Goal: Task Accomplishment & Management: Use online tool/utility

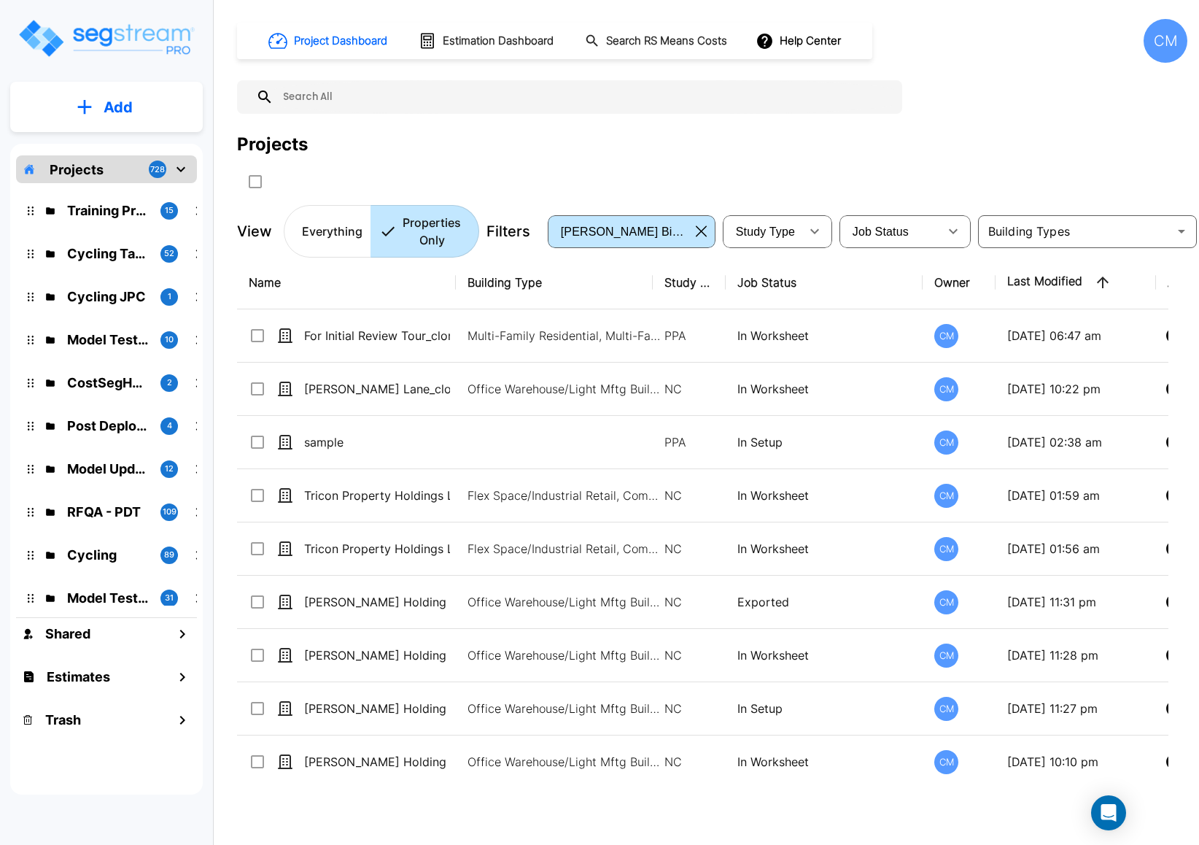
click at [1074, 34] on div "CM" at bounding box center [1166, 41] width 44 height 44
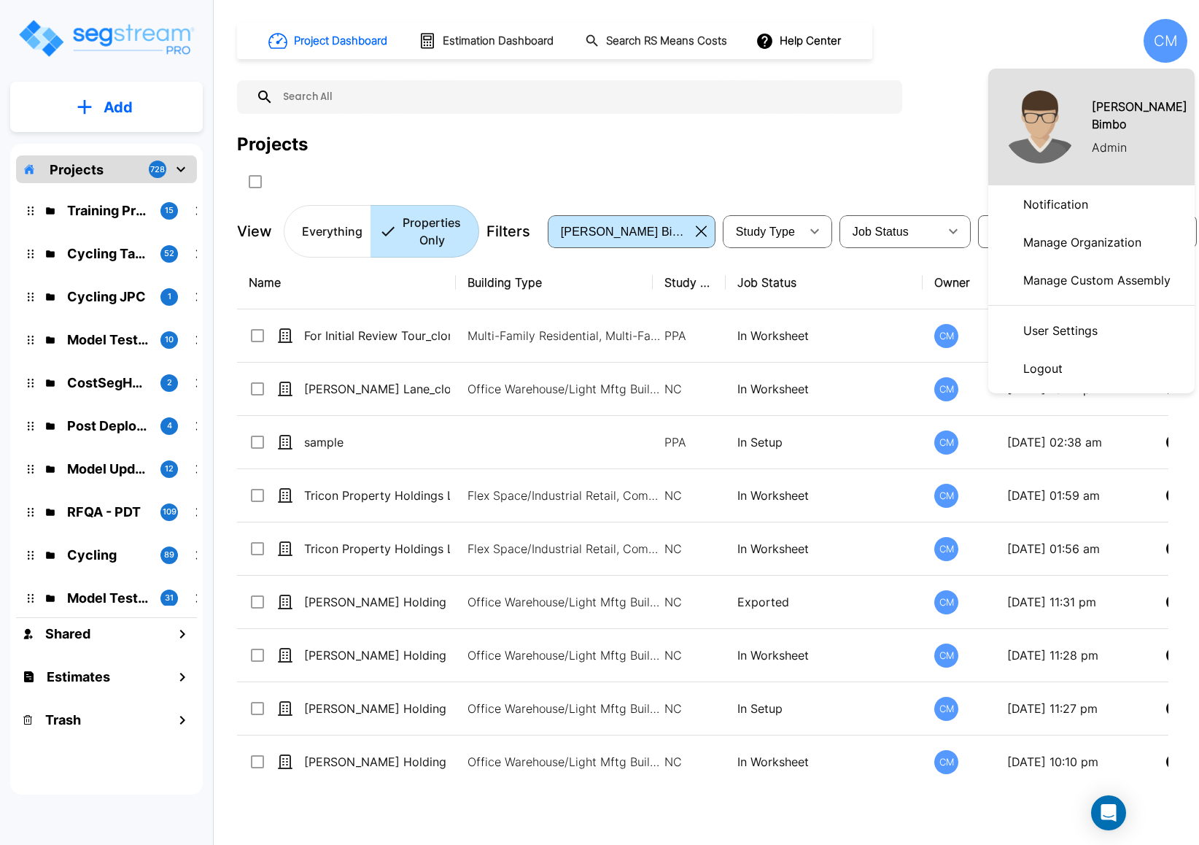
click at [1068, 236] on p "Manage Organization" at bounding box center [1082, 242] width 130 height 29
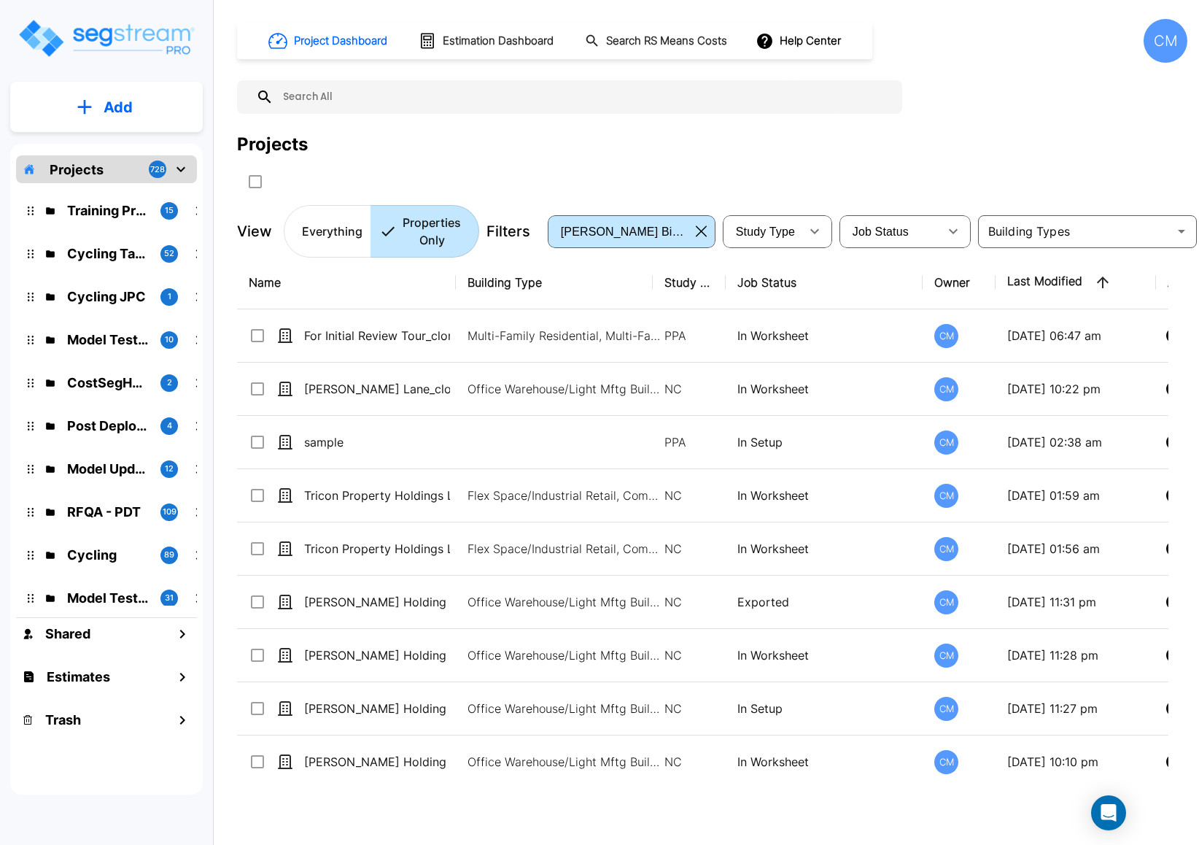
click at [1171, 22] on div "CM" at bounding box center [1166, 41] width 44 height 44
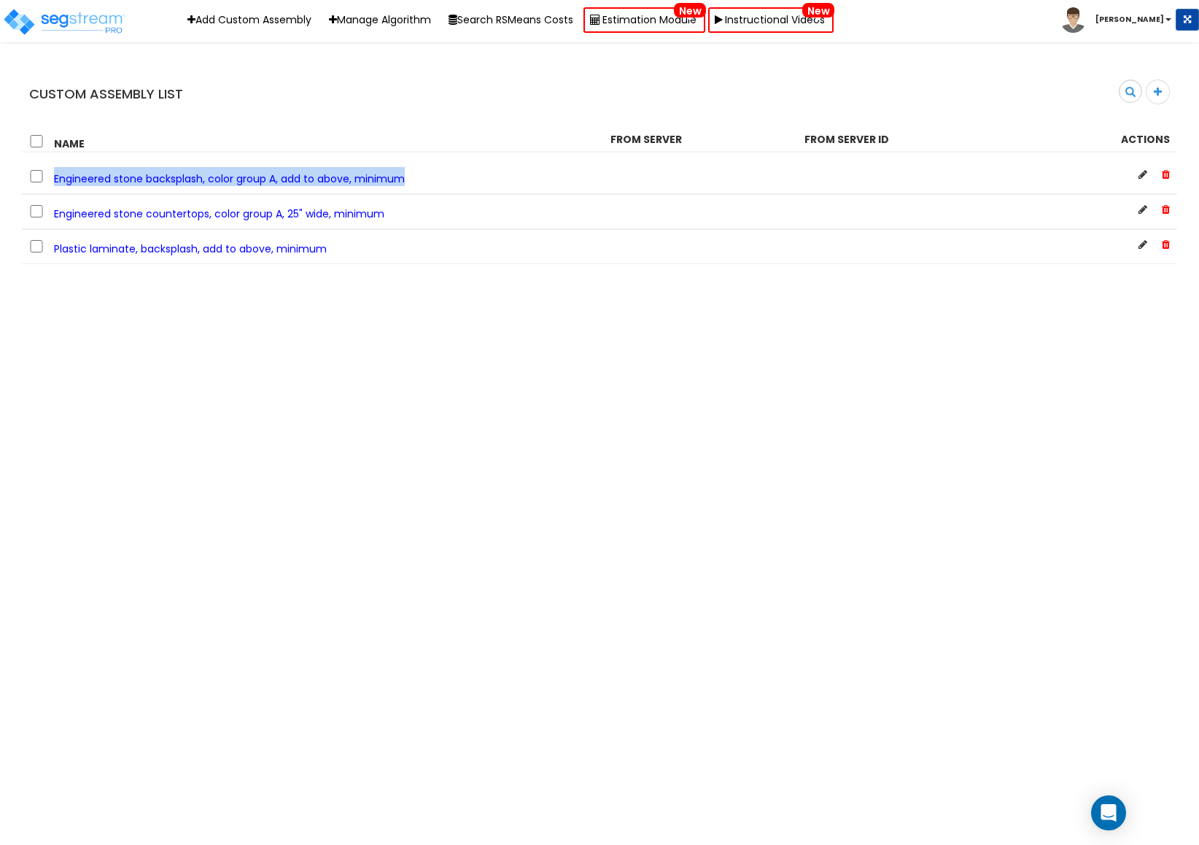
drag, startPoint x: 427, startPoint y: 182, endPoint x: 53, endPoint y: 182, distance: 374.2
click at [53, 182] on div "Engineered stone backsplash, color group A, add to above, minimum" at bounding box center [308, 176] width 581 height 19
copy span "Engineered stone backsplash, color group A, add to above, minimum"
click at [374, 255] on div "Plastic laminate, backsplash, add to above, minimum" at bounding box center [308, 246] width 581 height 19
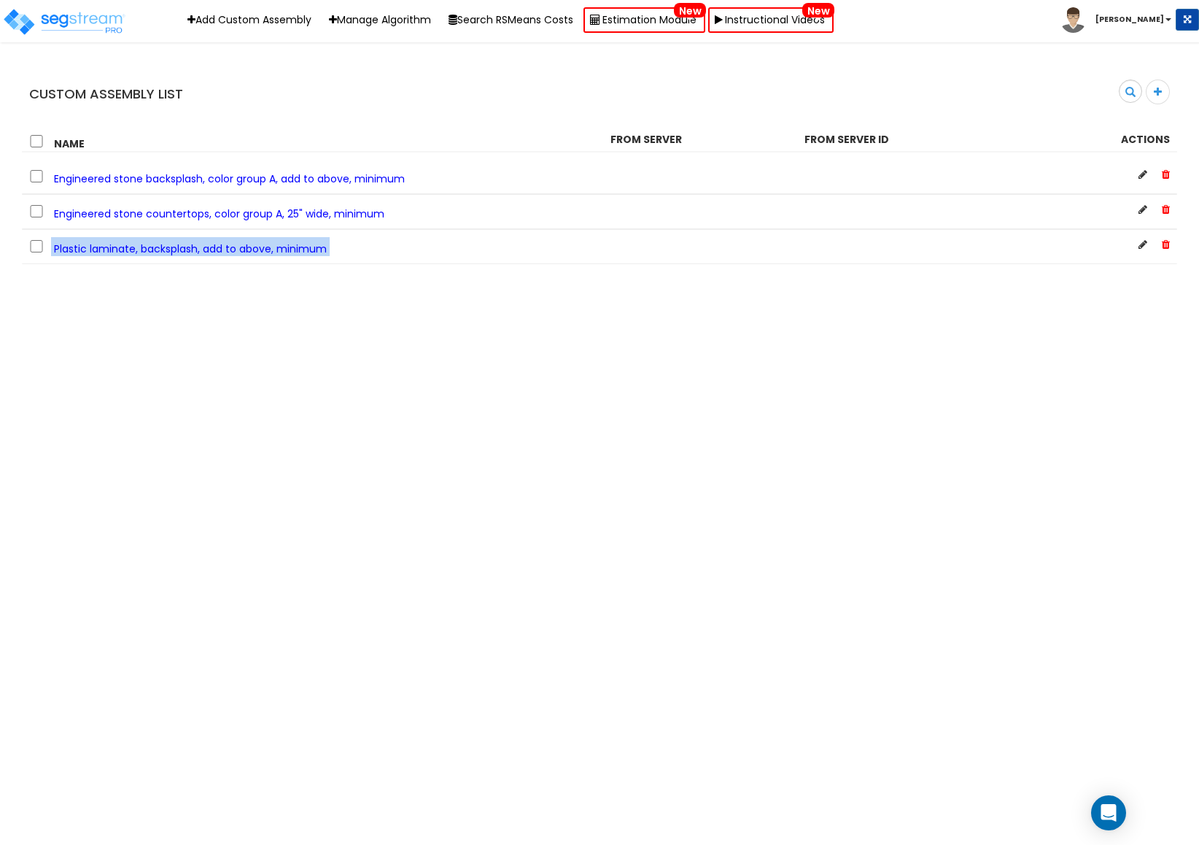
click at [374, 255] on div "Plastic laminate, backsplash, add to above, minimum" at bounding box center [308, 246] width 581 height 19
click at [1158, 88] on icon at bounding box center [1158, 92] width 8 height 10
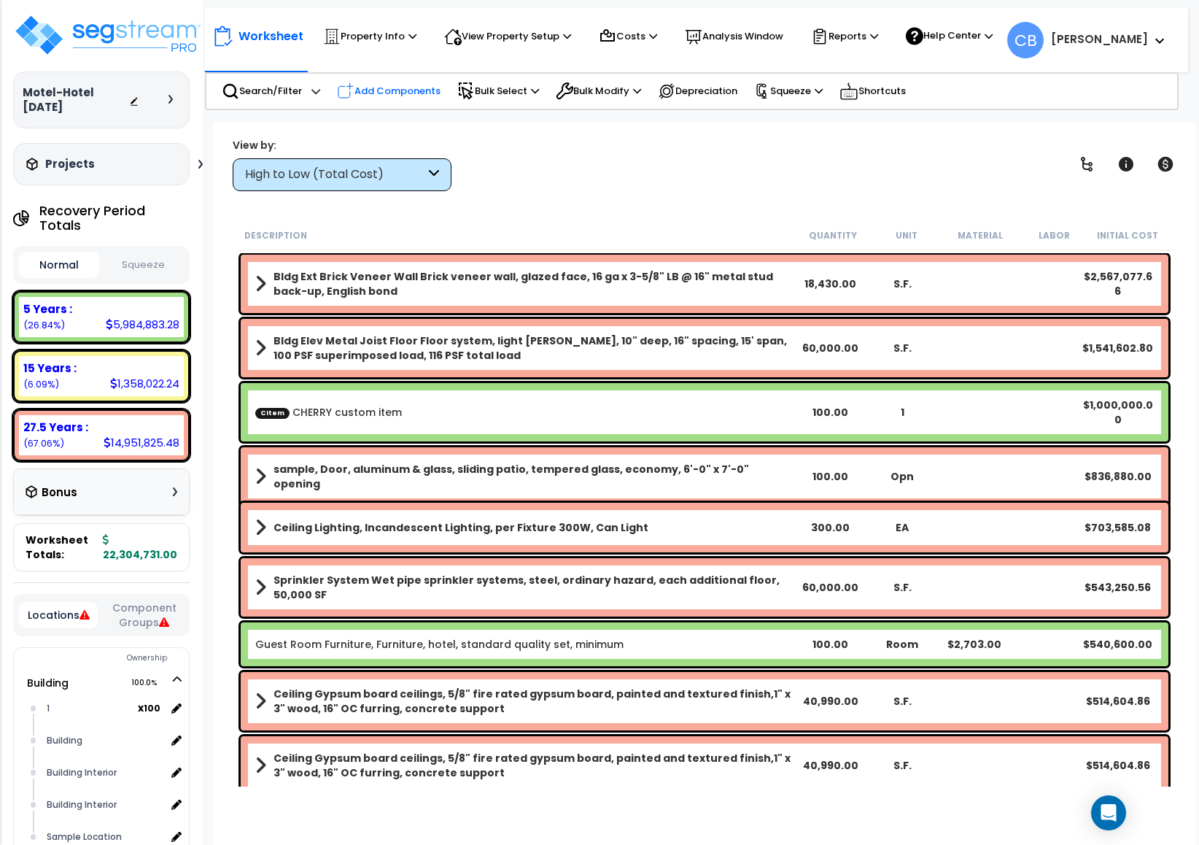
click at [383, 85] on p "Add Components" at bounding box center [389, 91] width 104 height 18
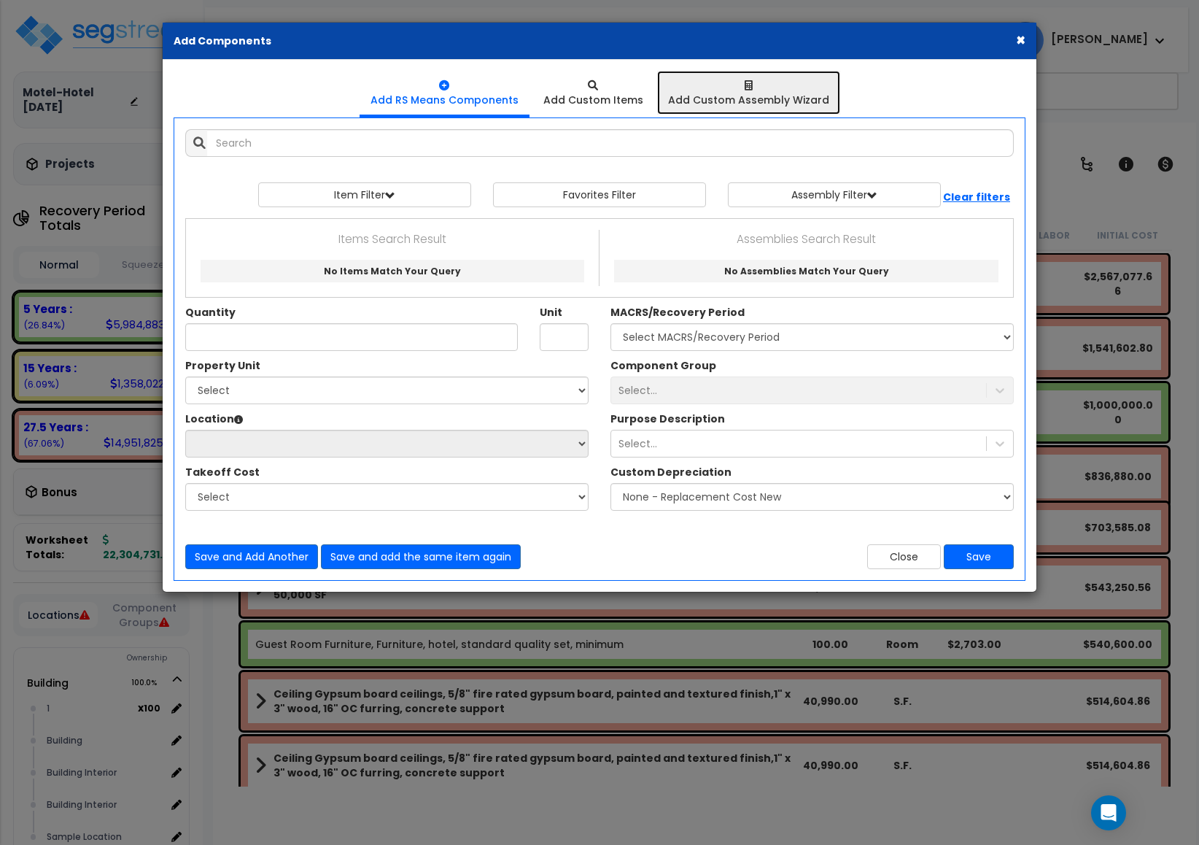
click at [751, 90] on div at bounding box center [748, 85] width 161 height 15
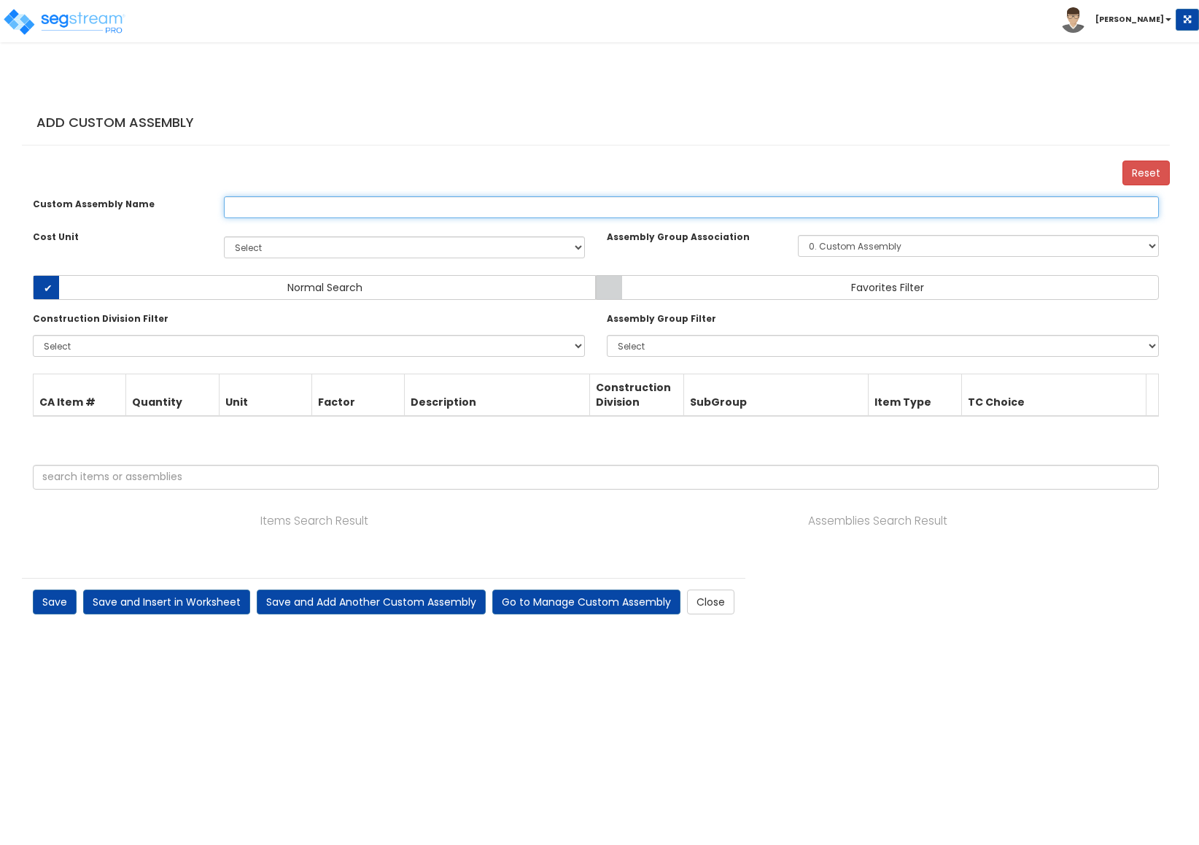
click at [771, 218] on input "text" at bounding box center [691, 207] width 935 height 22
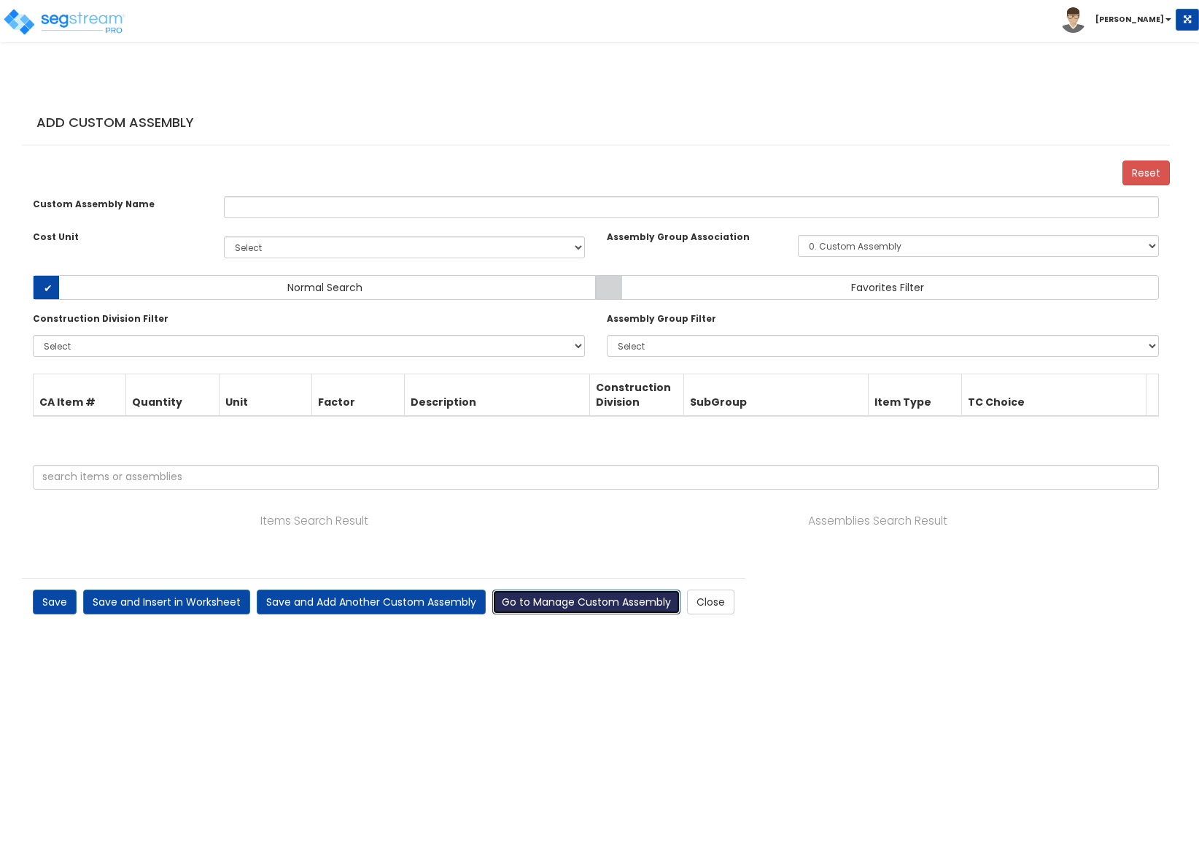
click at [545, 611] on link "Go to Manage Custom Assembly" at bounding box center [586, 601] width 188 height 25
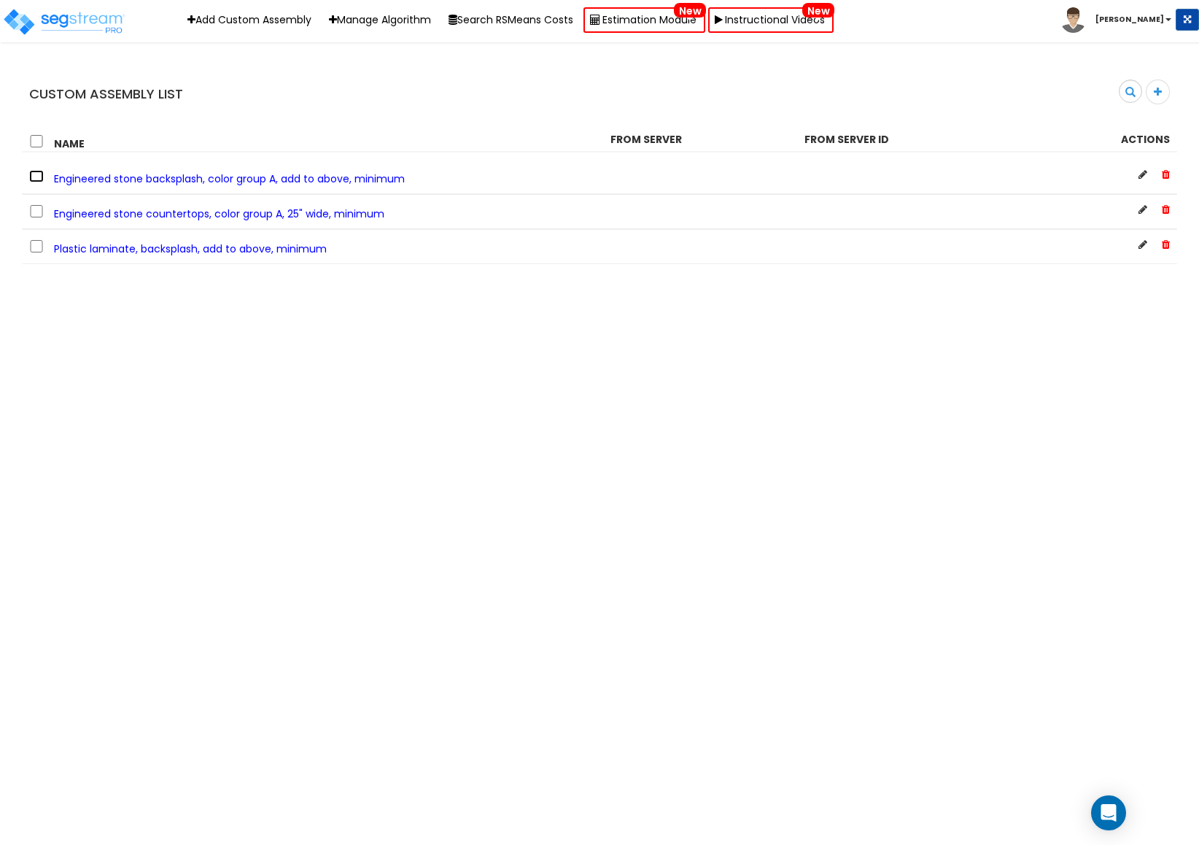
click at [33, 174] on input "checkbox" at bounding box center [36, 176] width 15 height 12
checkbox input "true"
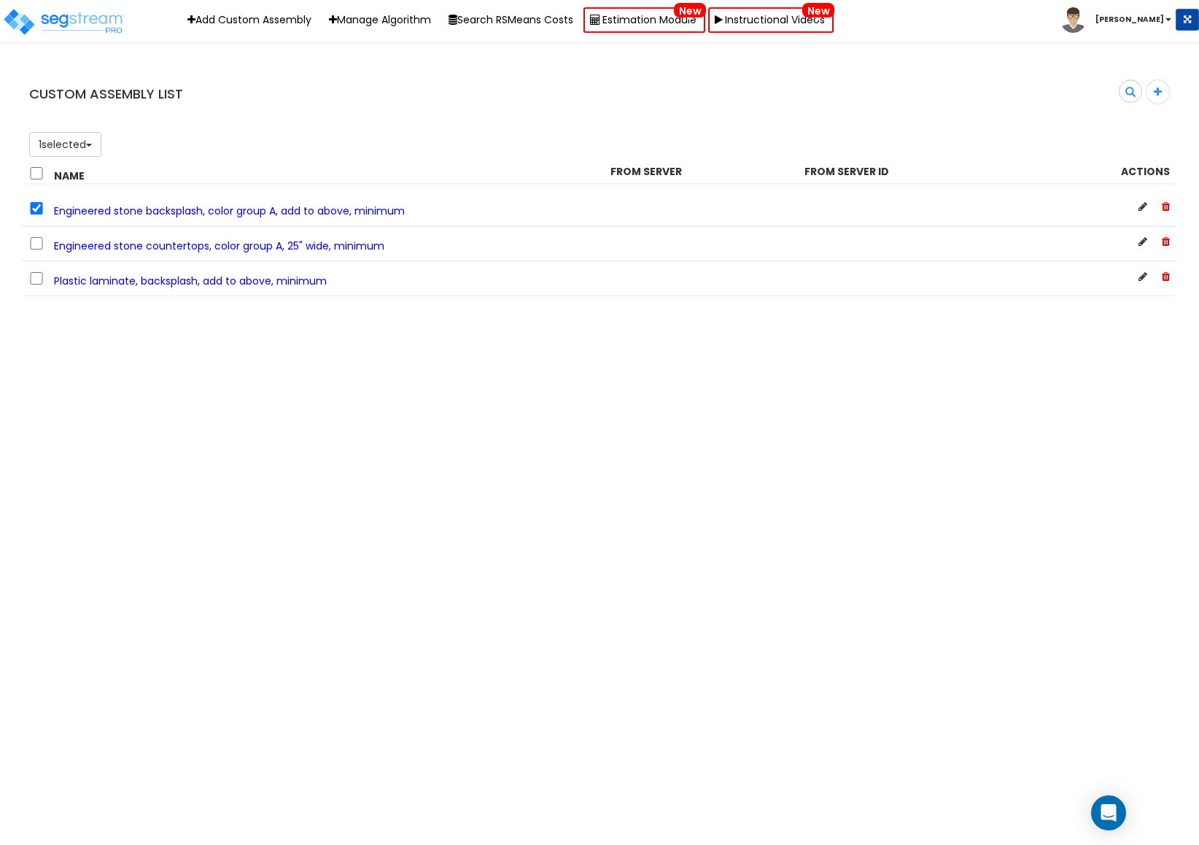
click at [36, 226] on div "Engineered stone countertops, color group A, 25" wide, minimum" at bounding box center [599, 243] width 1155 height 35
click at [36, 239] on input "checkbox" at bounding box center [36, 243] width 15 height 12
checkbox input "true"
click at [928, 103] on div "Search" at bounding box center [894, 97] width 589 height 34
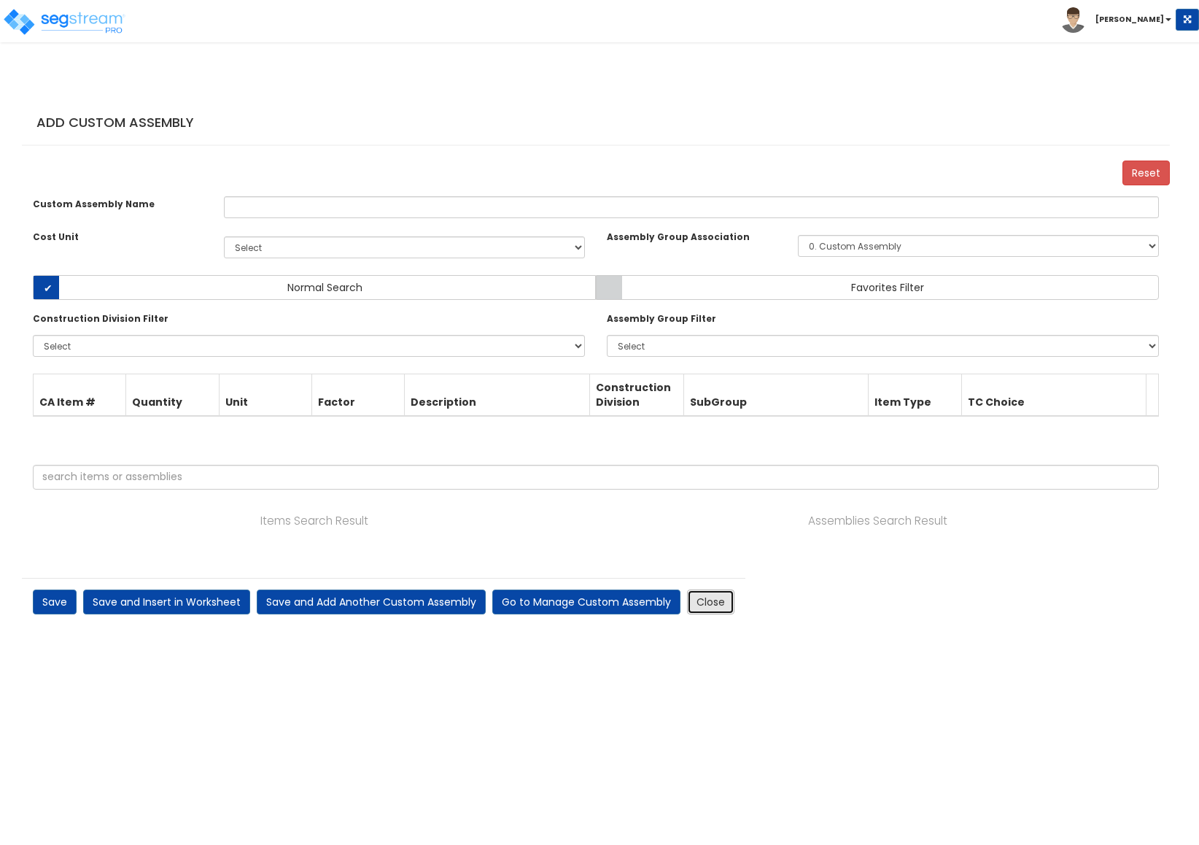
click at [709, 613] on link "Close" at bounding box center [710, 601] width 47 height 25
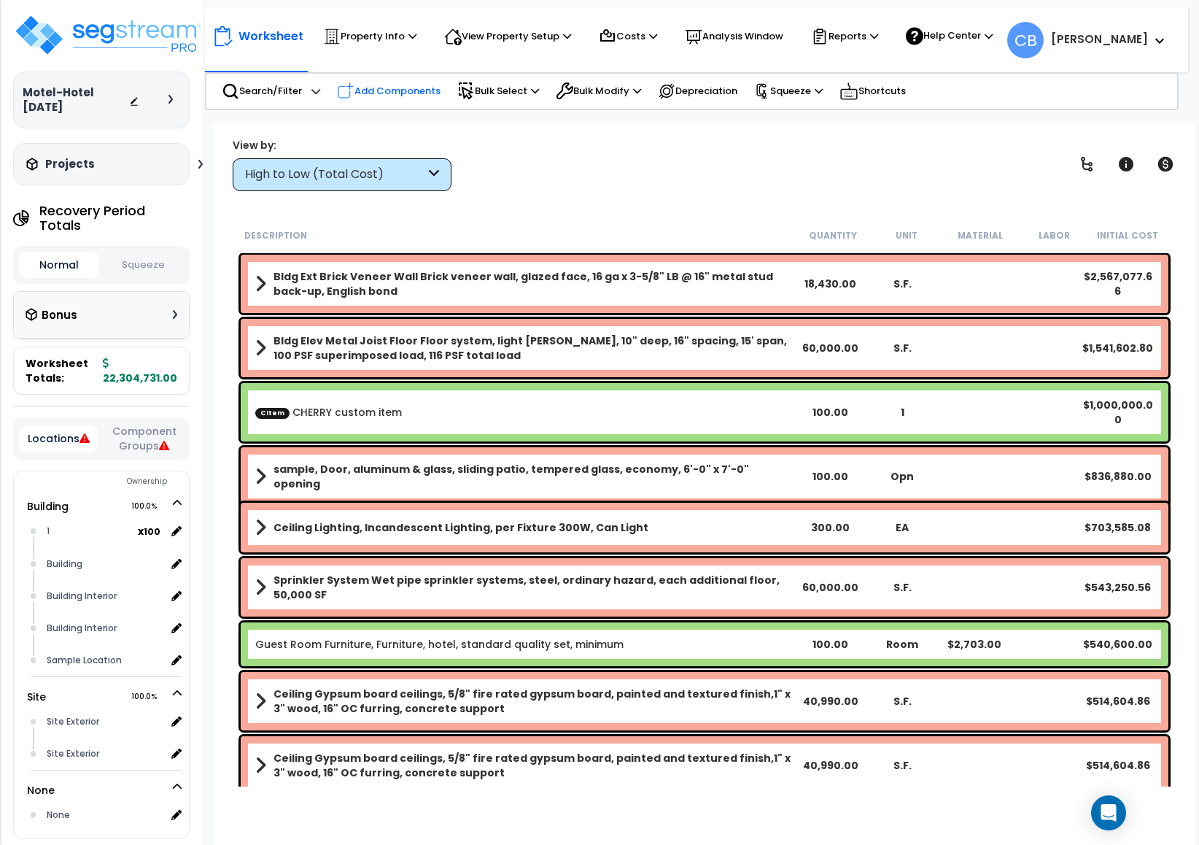
click at [416, 93] on p "Add Components" at bounding box center [389, 91] width 104 height 18
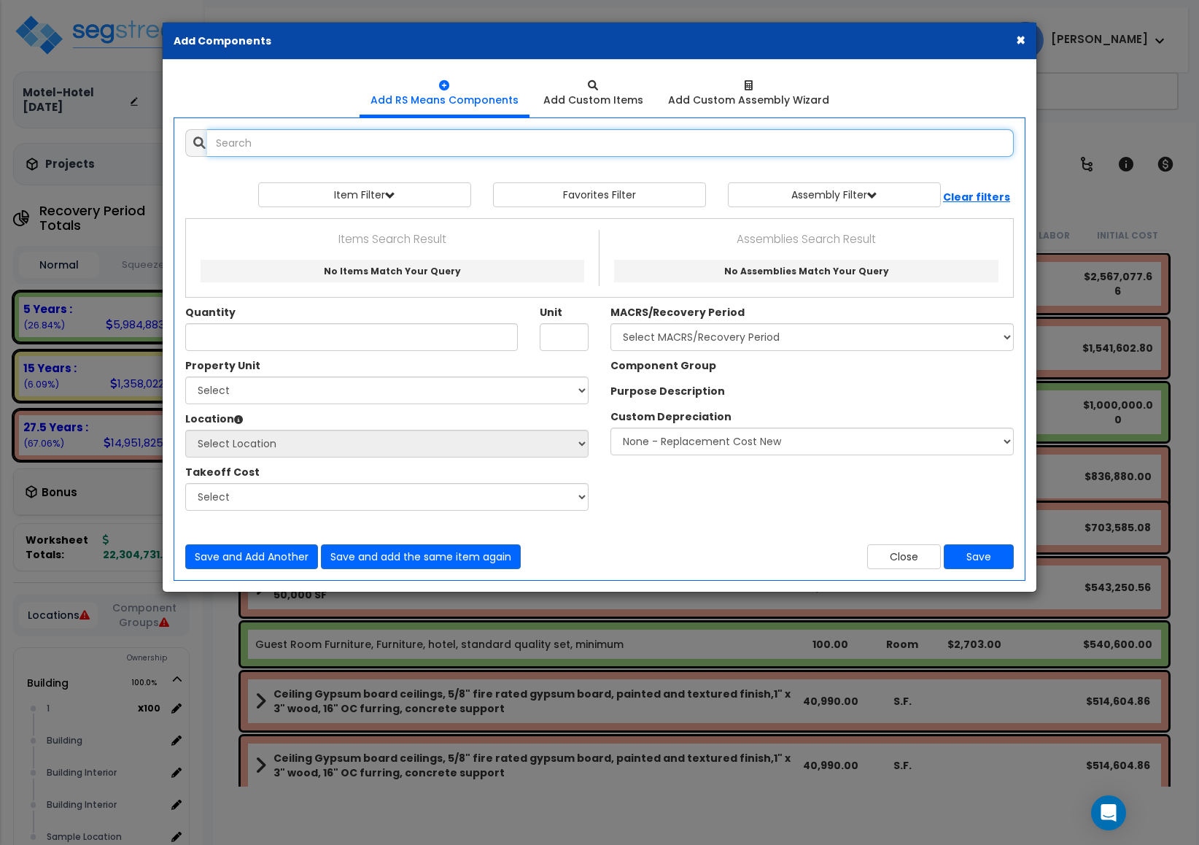
paste input "Engineered stone backsplash, color group A, add to above, minimum"
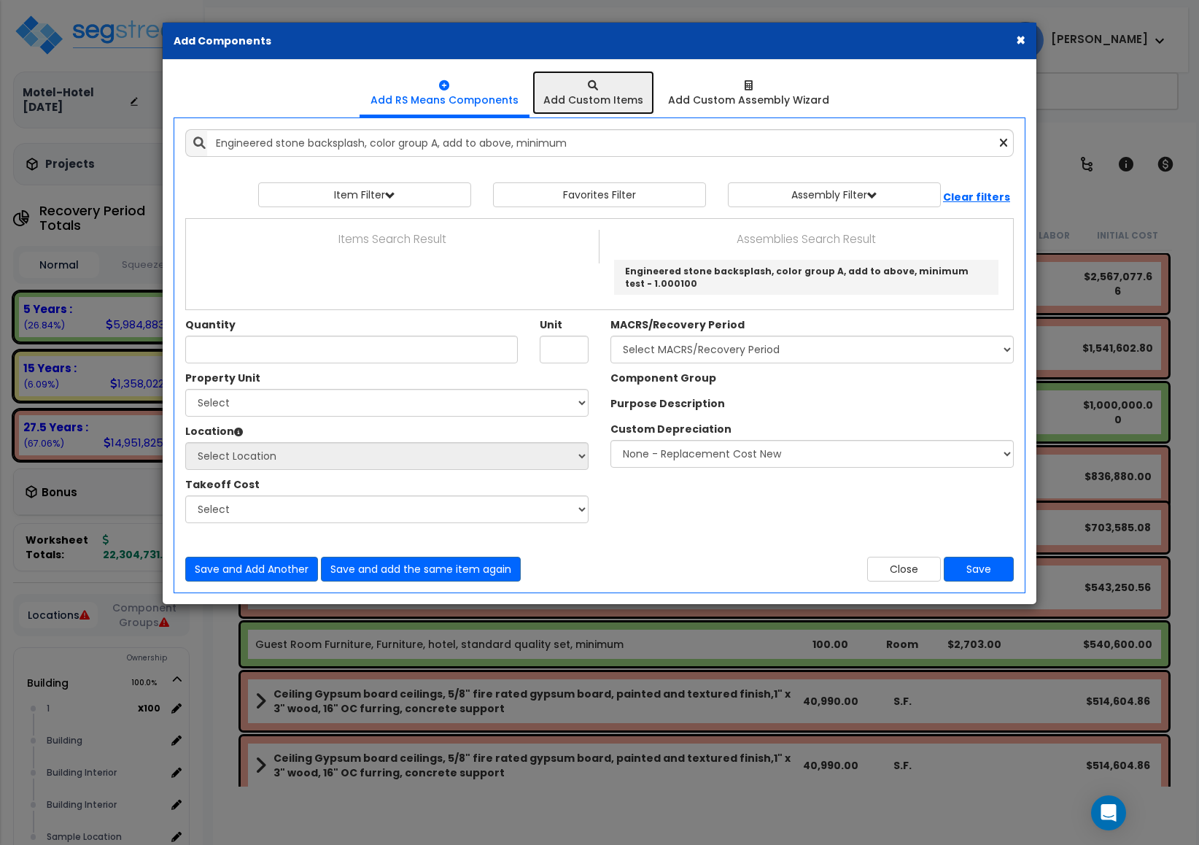
click at [565, 83] on div at bounding box center [593, 85] width 100 height 15
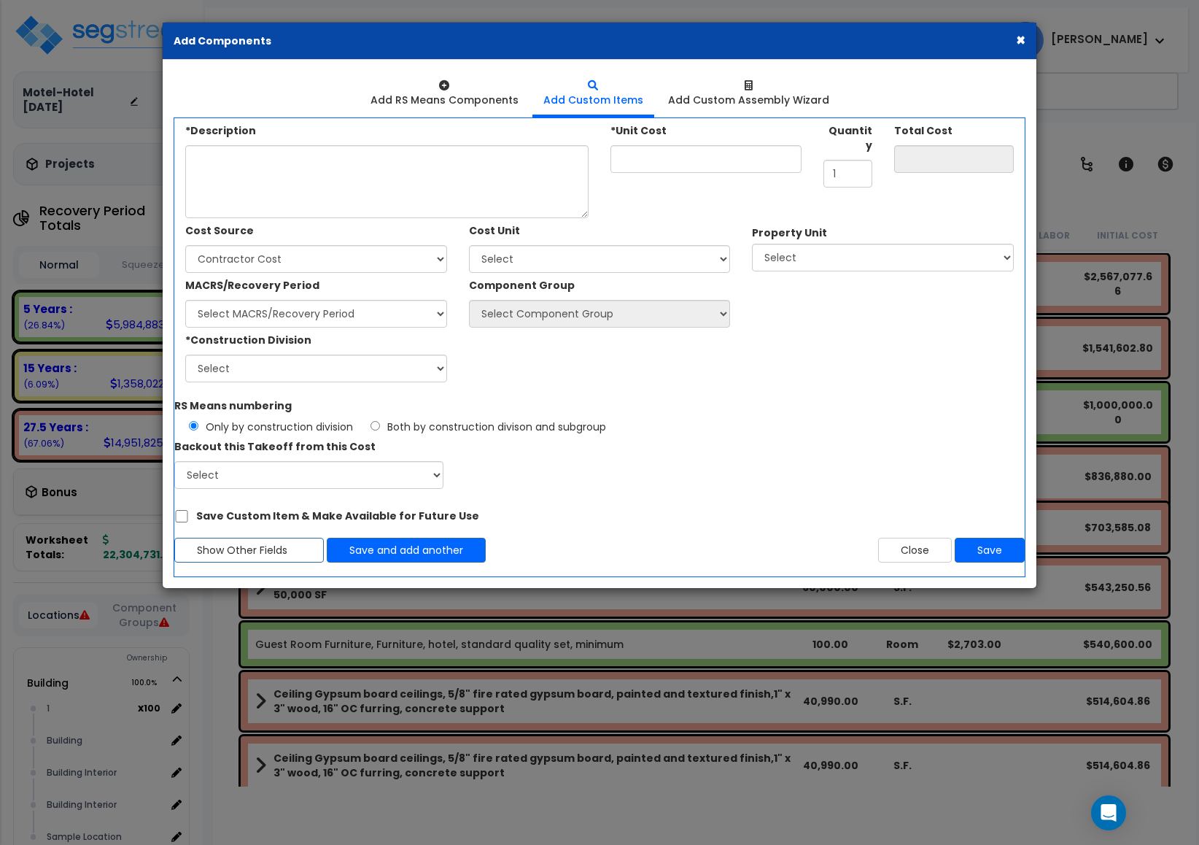
click at [434, 117] on div "Add Items Add Assemblies Both" at bounding box center [600, 347] width 852 height 460
click at [433, 88] on div at bounding box center [445, 85] width 148 height 15
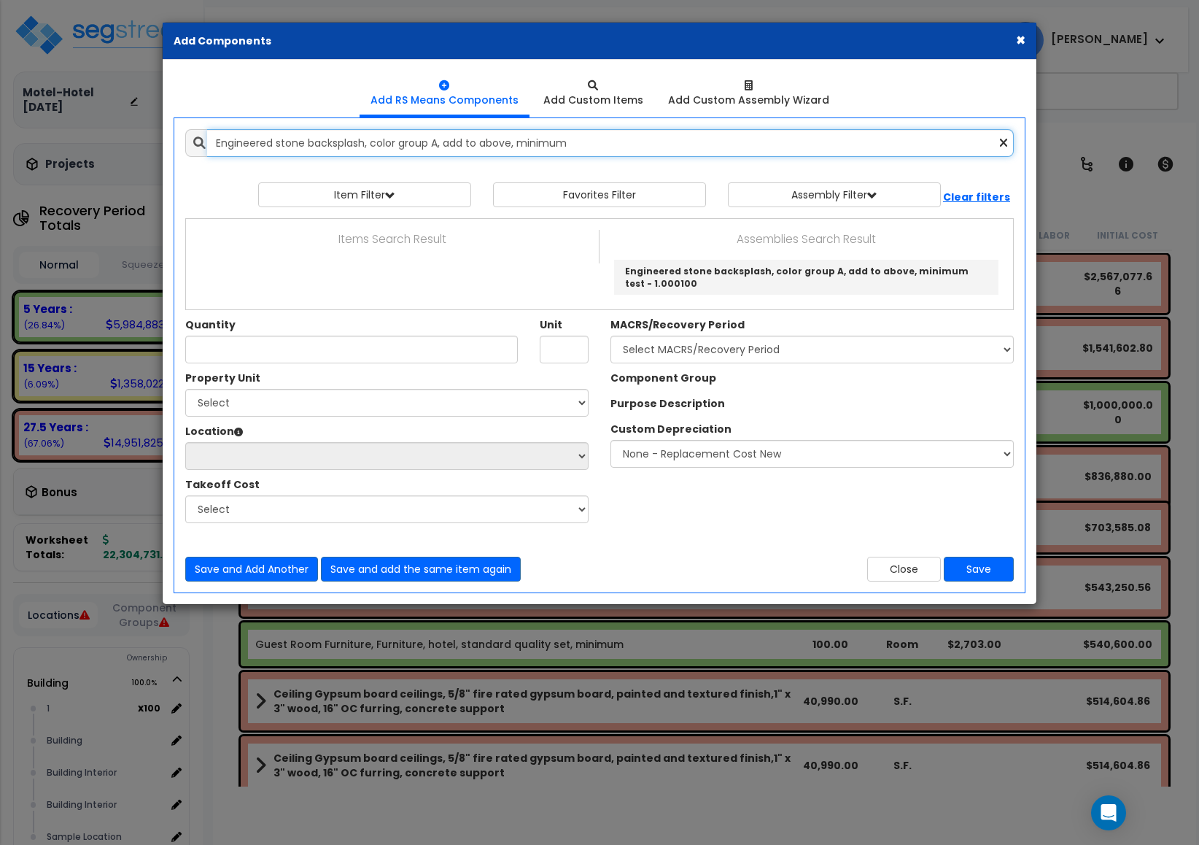
click at [364, 145] on input "Engineered stone backsplash, color group A, add to above, minimum" at bounding box center [610, 143] width 807 height 28
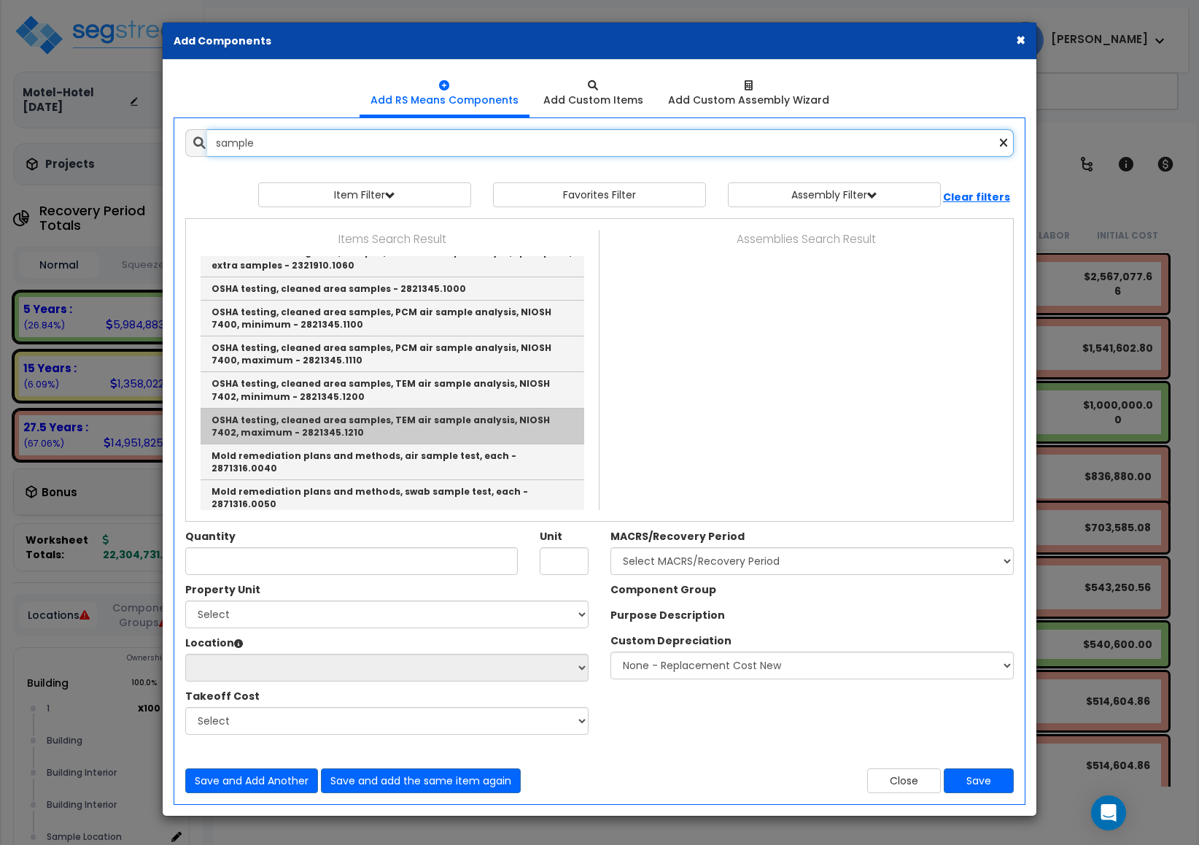
scroll to position [620, 0]
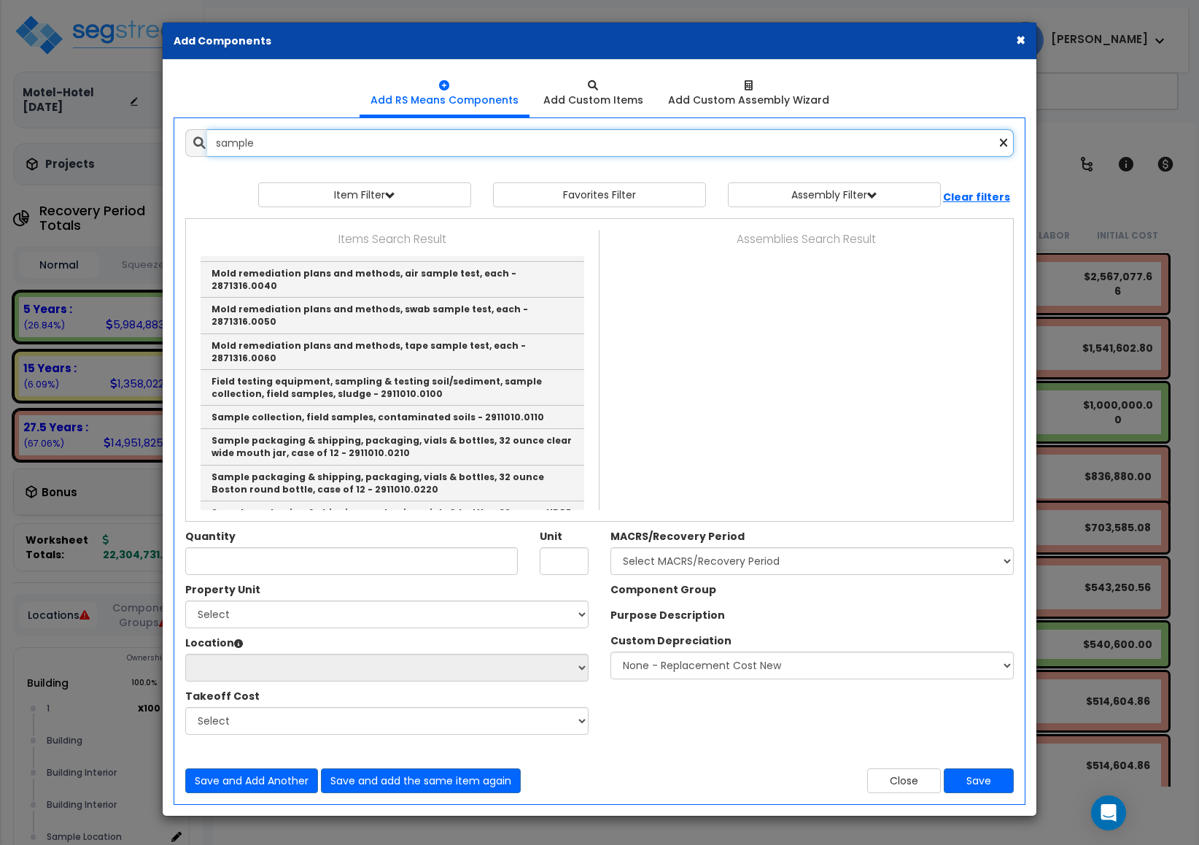
type input "sample"
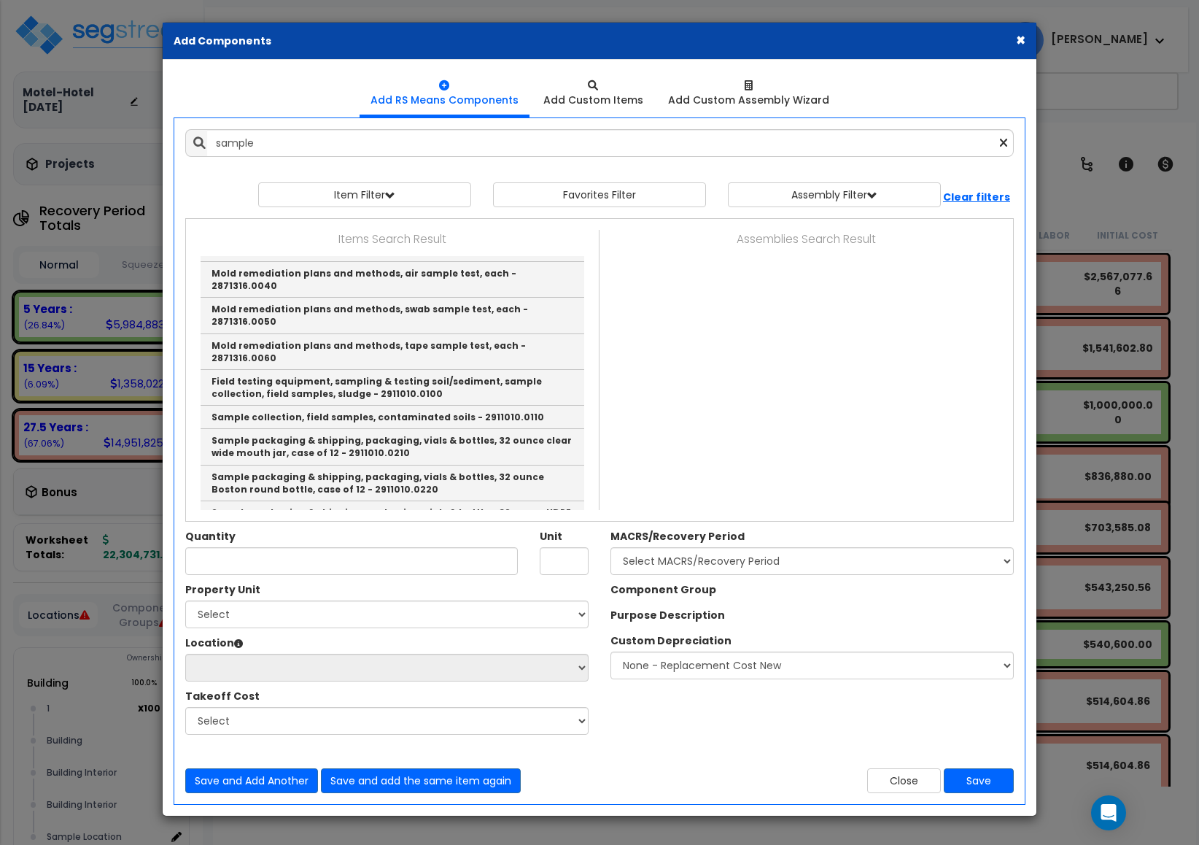
click at [1018, 44] on button "×" at bounding box center [1020, 39] width 9 height 15
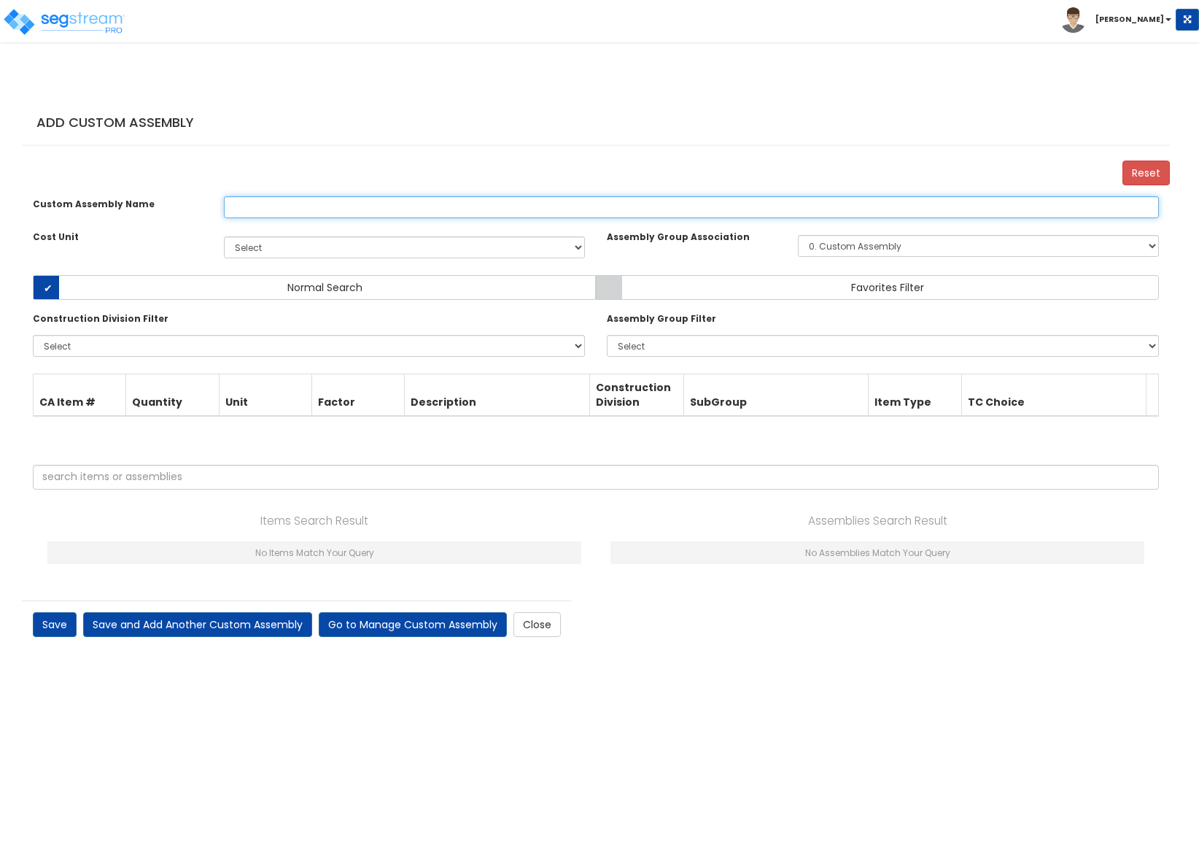
click at [354, 218] on input "text" at bounding box center [691, 207] width 935 height 22
type input "sample"
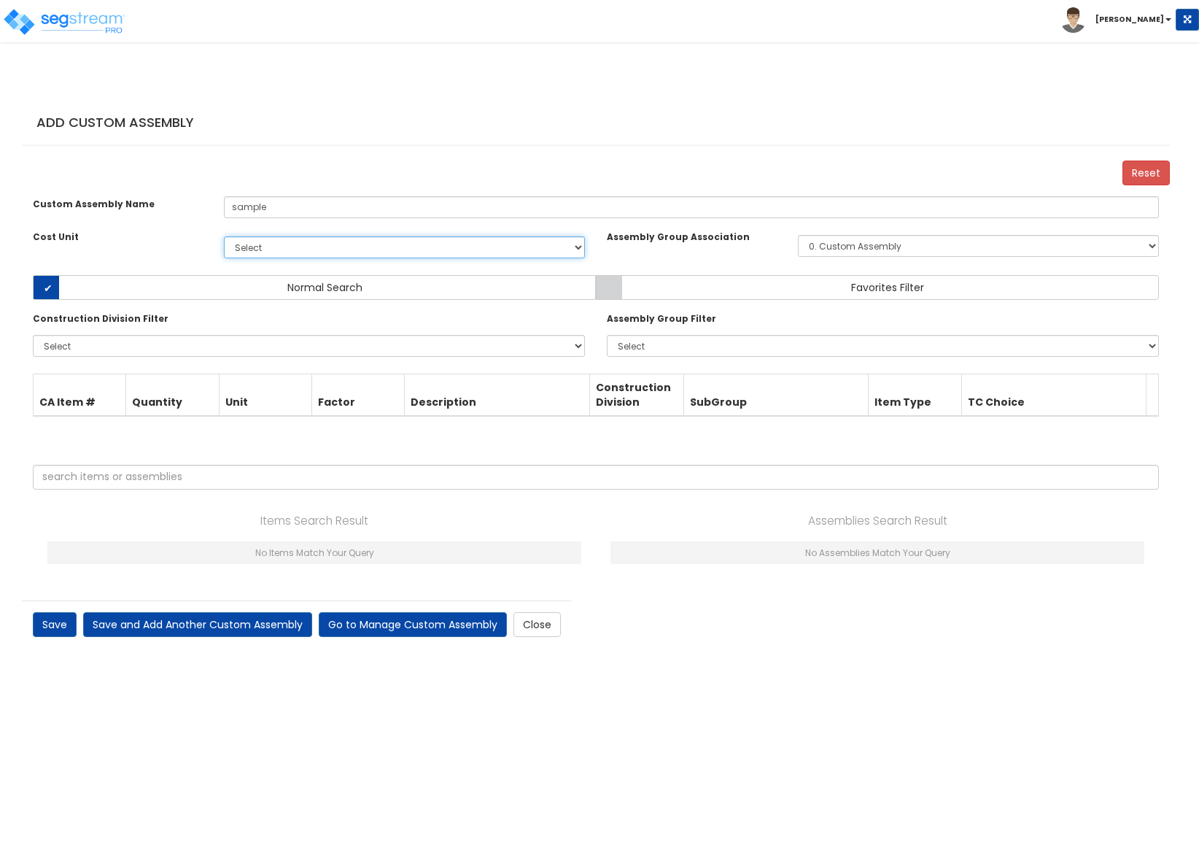
click at [410, 258] on select "Select EA TOT SF [PERSON_NAME] LS CAR EL GGG SFF COS TES 25615 7500. 49000 4406…" at bounding box center [404, 247] width 361 height 22
select select "11"
click at [224, 251] on select "Select EA TOT SF [PERSON_NAME] LS CAR EL GGG SFF COS TES 25615 7500. 49000 4406…" at bounding box center [404, 247] width 361 height 22
click at [841, 257] on select "0. Custom Assembly 1. Standard Foundations 2. Special Foundations 3. Slab on Gr…" at bounding box center [978, 246] width 361 height 22
click at [798, 249] on select "0. Custom Assembly 1. Standard Foundations 2. Special Foundations 3. Slab on Gr…" at bounding box center [978, 246] width 361 height 22
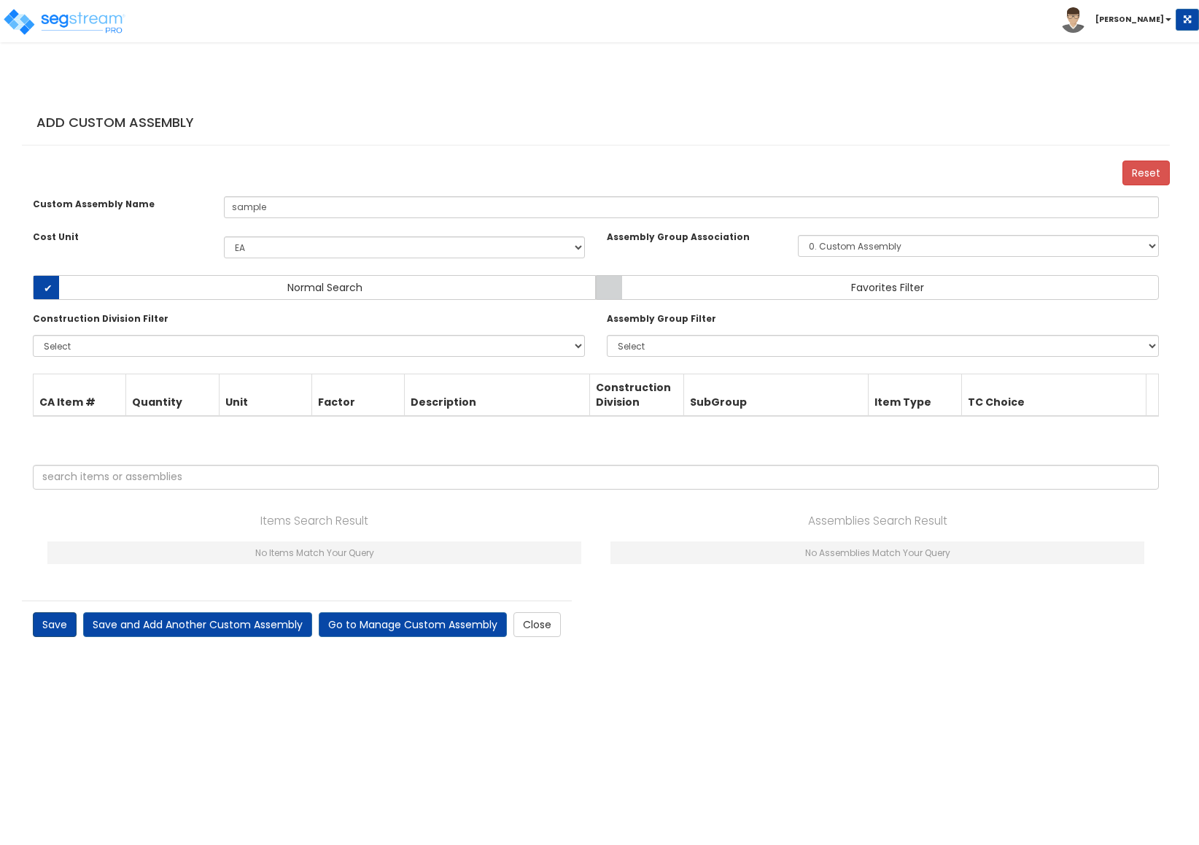
click at [60, 637] on link "Save" at bounding box center [55, 624] width 44 height 25
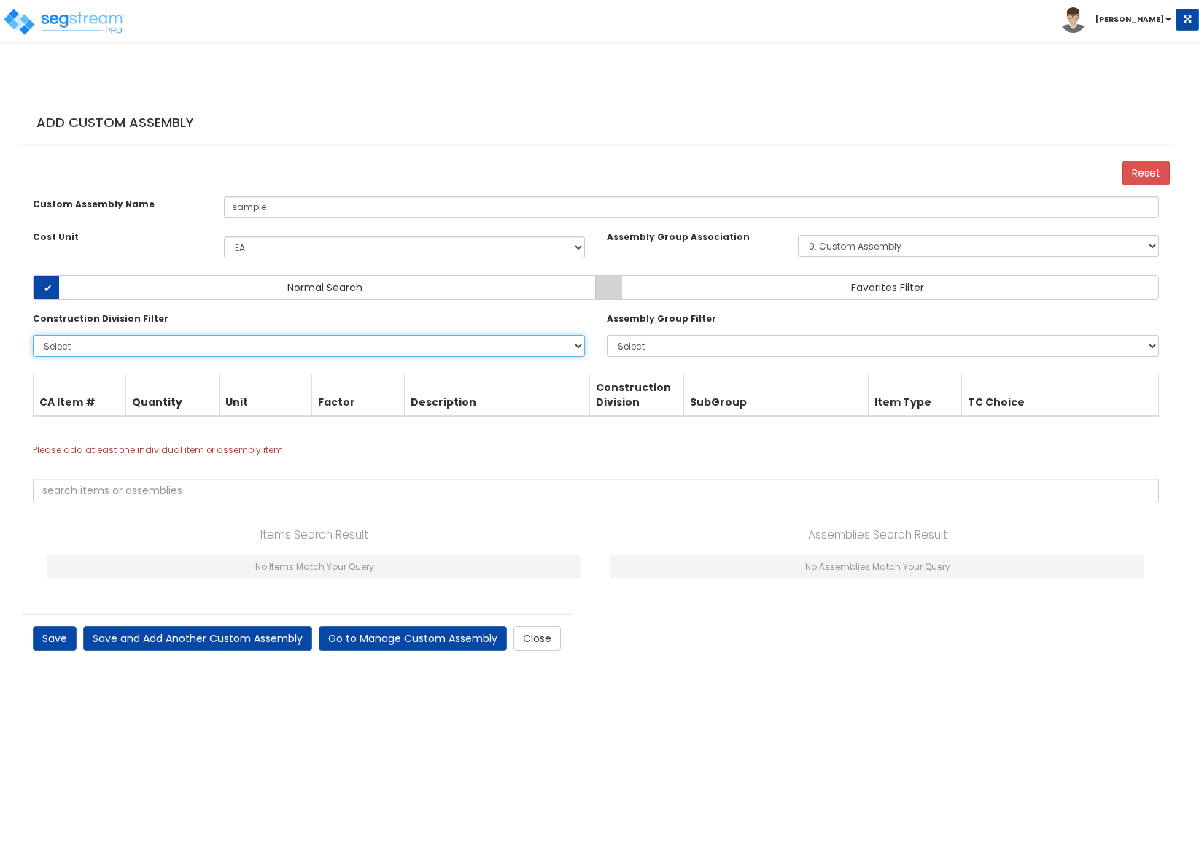
click at [86, 357] on select "Select 0. Custom Item 1. General Requirements 2. Existing Conditions 3. Concret…" at bounding box center [309, 346] width 552 height 22
drag, startPoint x: 689, startPoint y: 559, endPoint x: 654, endPoint y: 562, distance: 35.2
click at [689, 560] on div "Assemblies Search Result No Assemblies Match Your Query" at bounding box center [877, 553] width 563 height 56
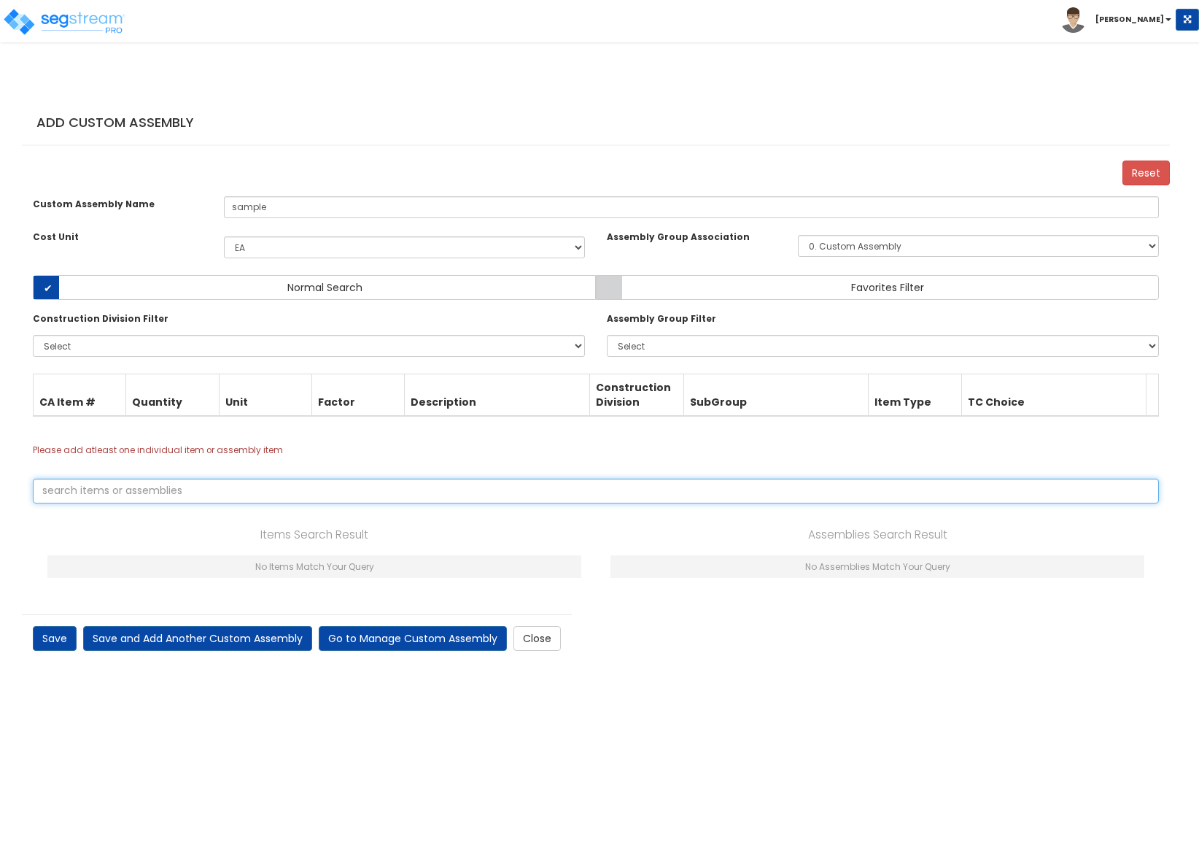
click at [239, 502] on input "text" at bounding box center [596, 490] width 1126 height 25
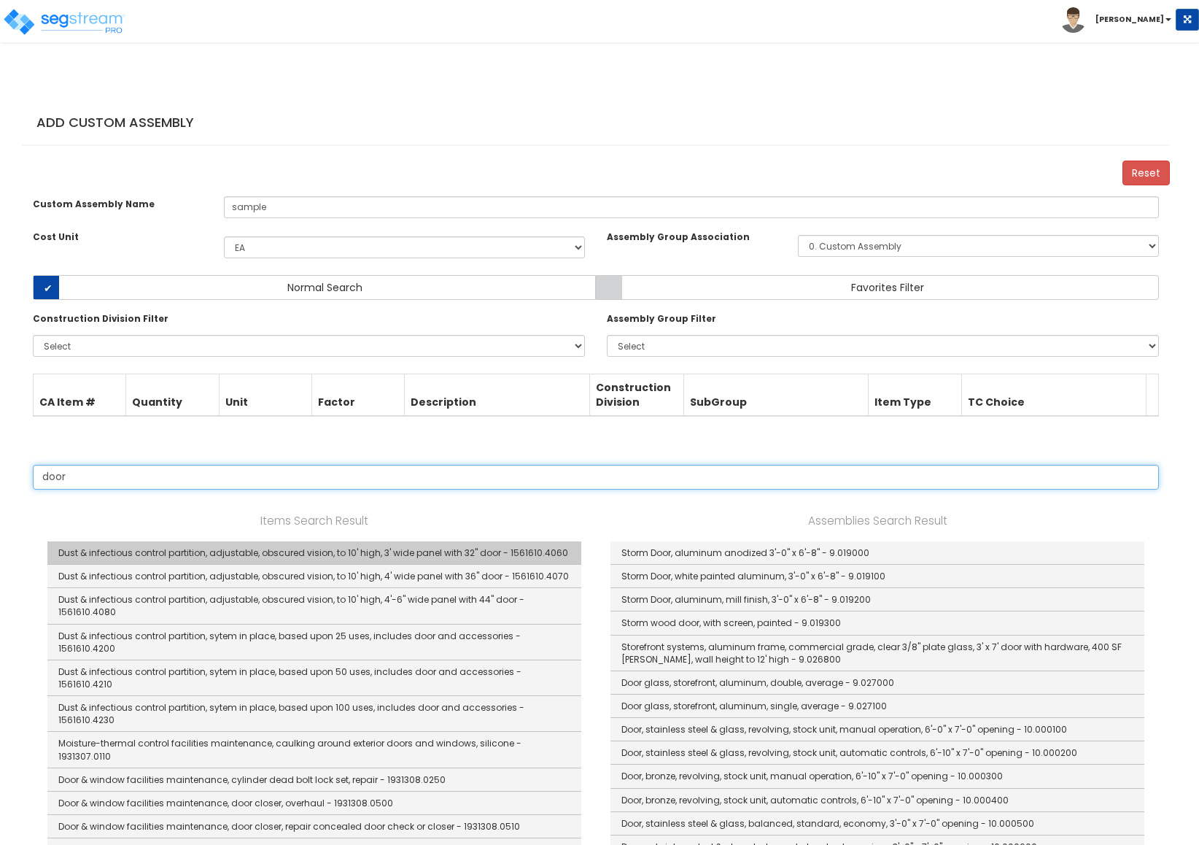
type input "door"
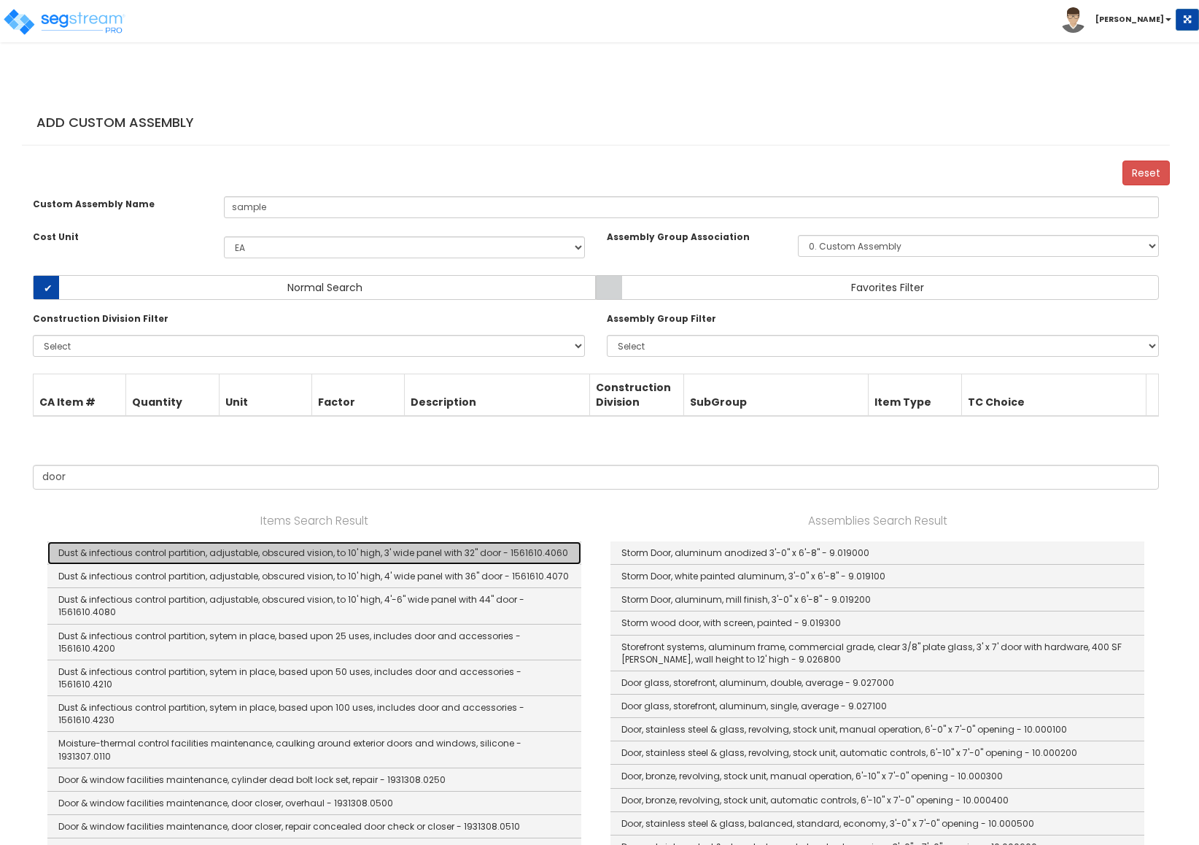
click at [151, 565] on link "Dust & infectious control partition, adjustable, obscured vision, to 10' high, …" at bounding box center [314, 552] width 534 height 23
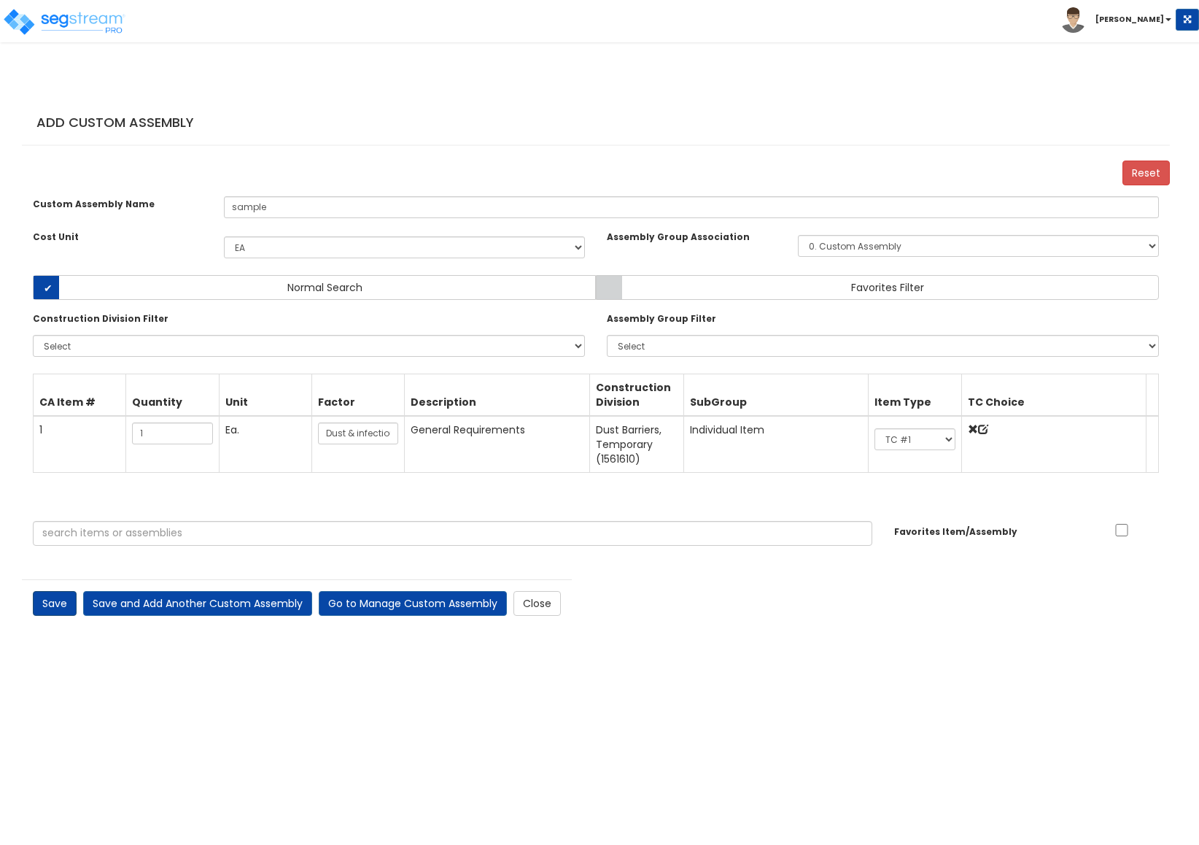
click at [49, 616] on link "Save" at bounding box center [55, 603] width 44 height 25
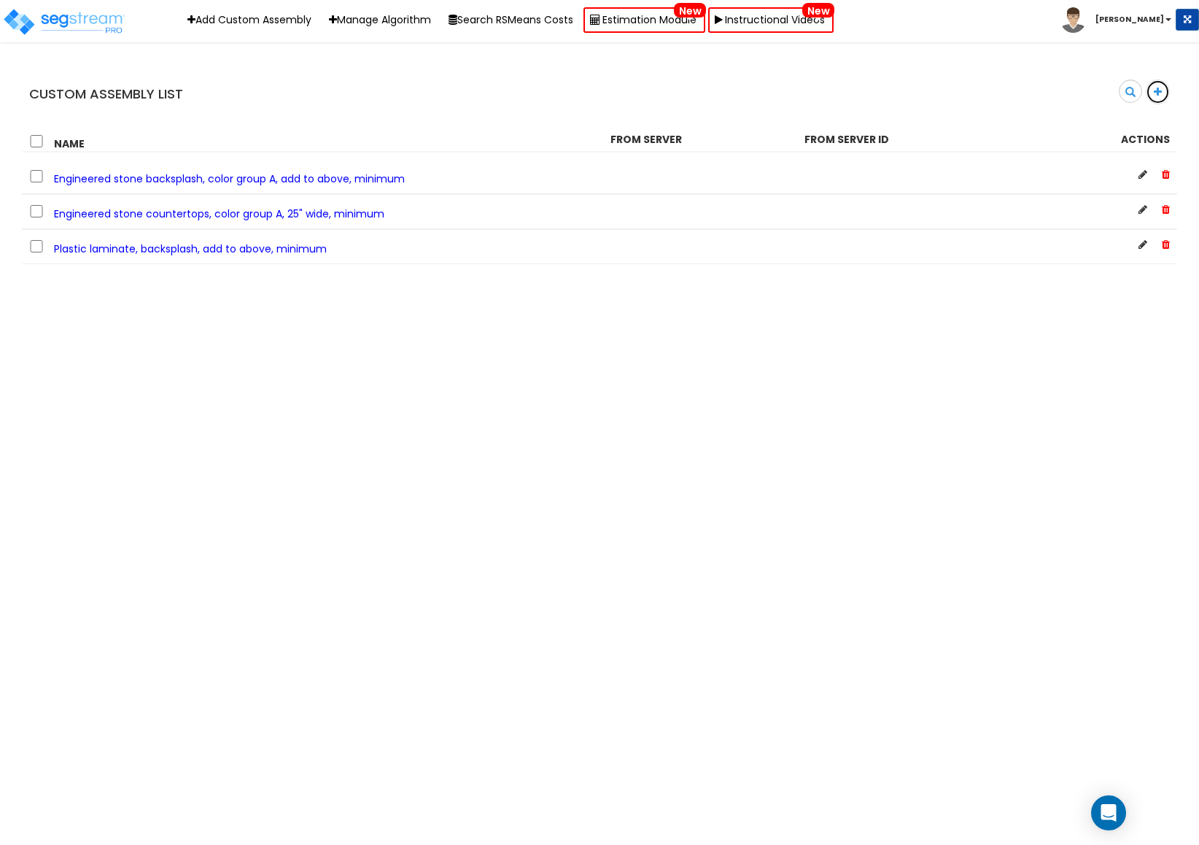
click at [1160, 97] on link at bounding box center [1158, 92] width 24 height 25
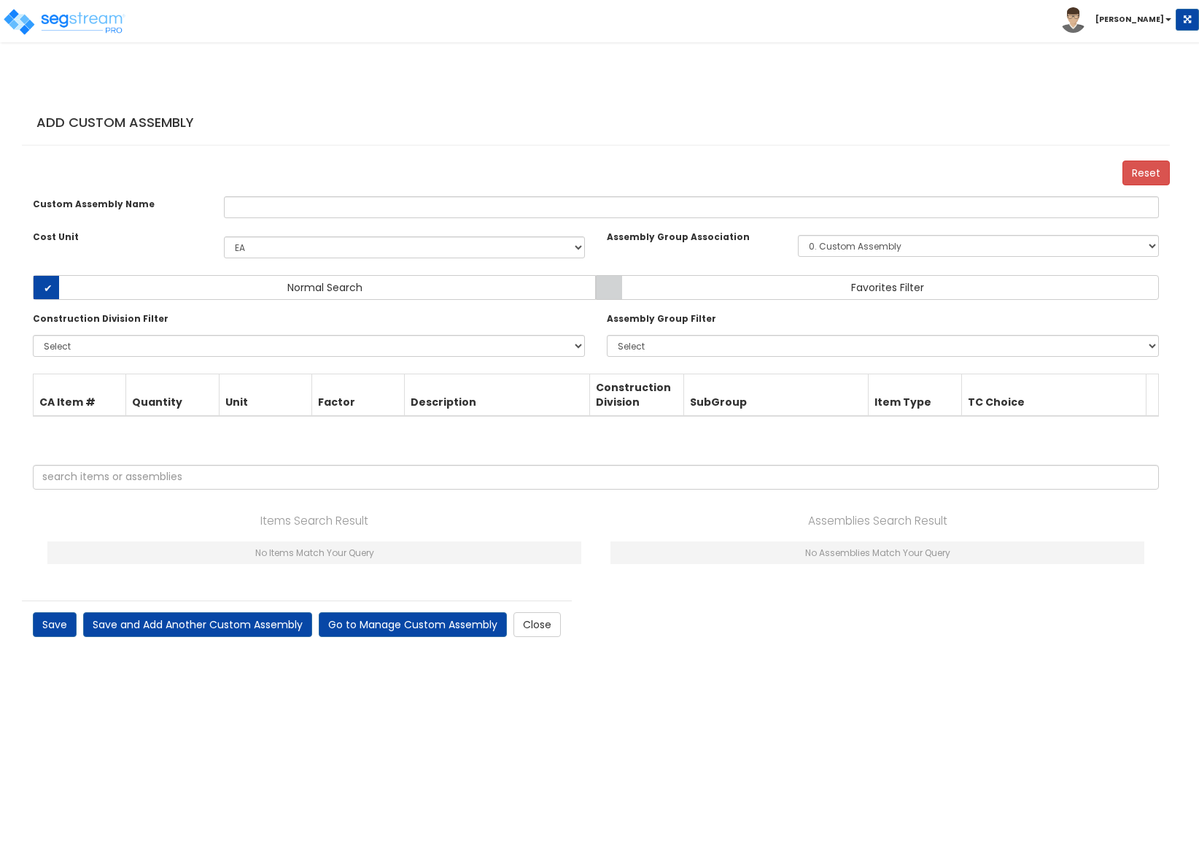
select select "11"
click at [276, 199] on div "Custom Assembly Name Cost Unit Select EA TOT SF LF SY LS CAR EL GGG SFF COS TES…" at bounding box center [596, 392] width 1148 height 415
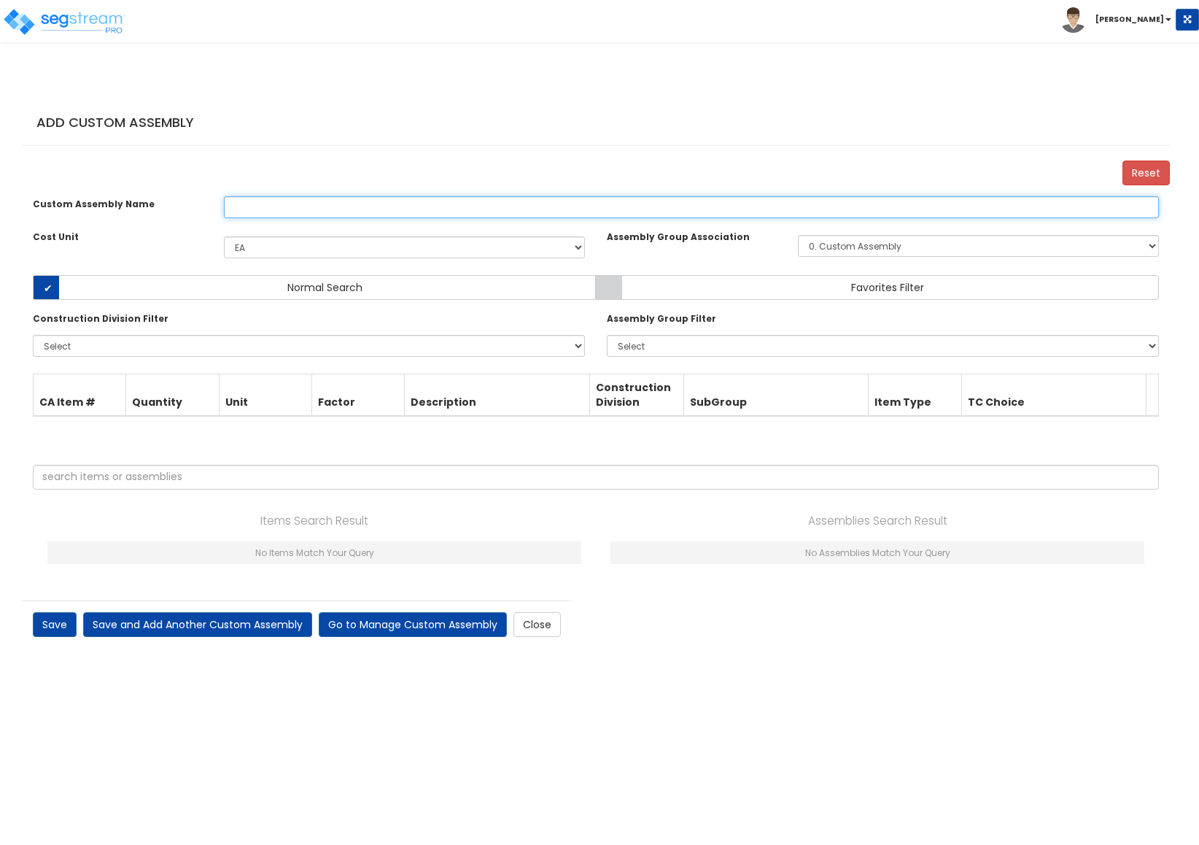
click at [281, 218] on input "text" at bounding box center [691, 207] width 935 height 22
type input "Sample"
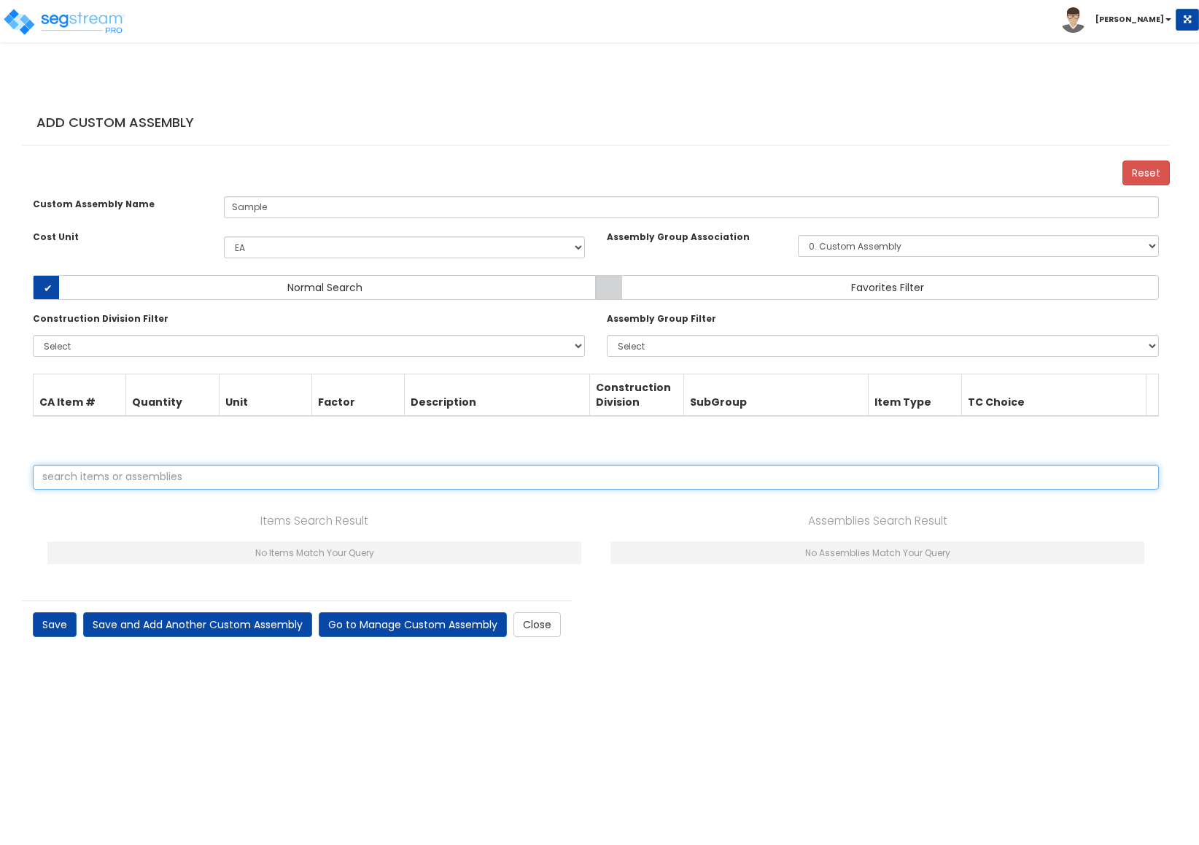
click at [123, 489] on input "text" at bounding box center [596, 477] width 1126 height 25
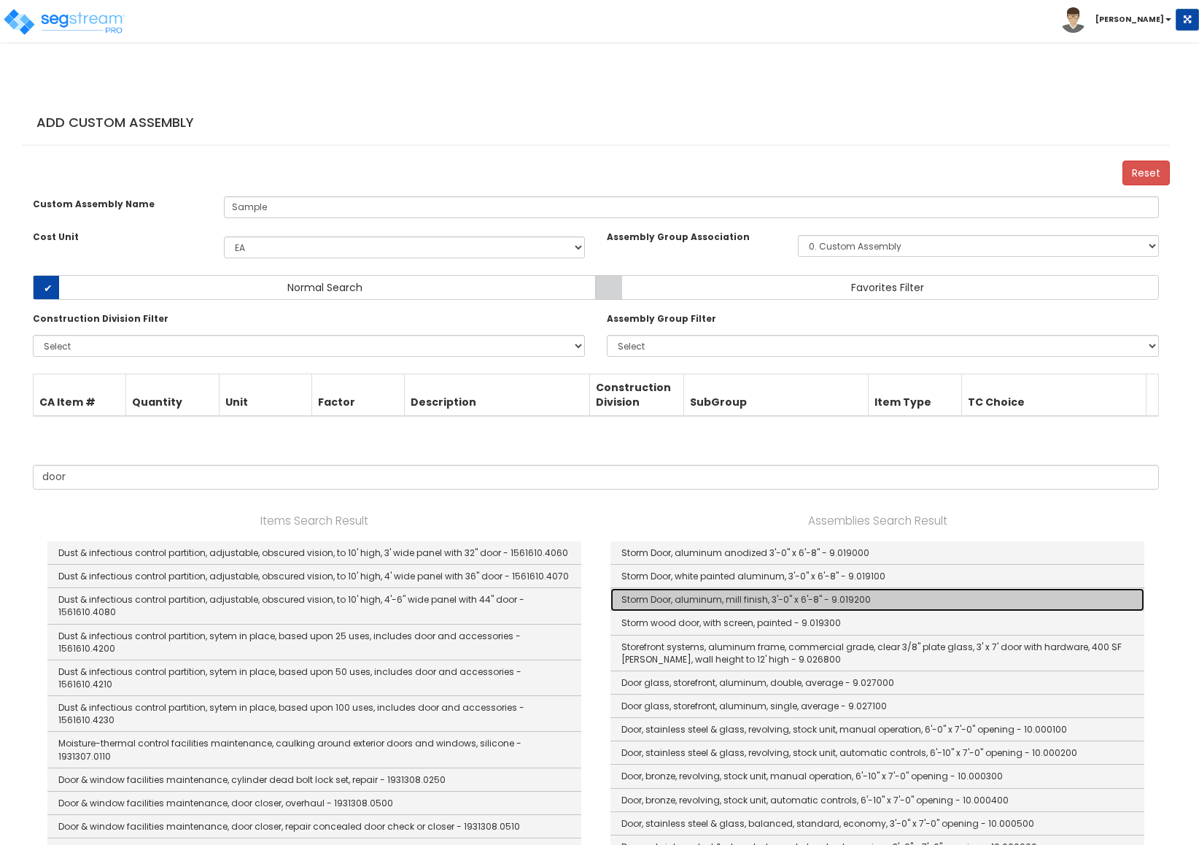
click at [735, 611] on link "Storm Door, aluminum, mill finish, 3'-0" x 6'-8" - 9.019200" at bounding box center [877, 599] width 534 height 23
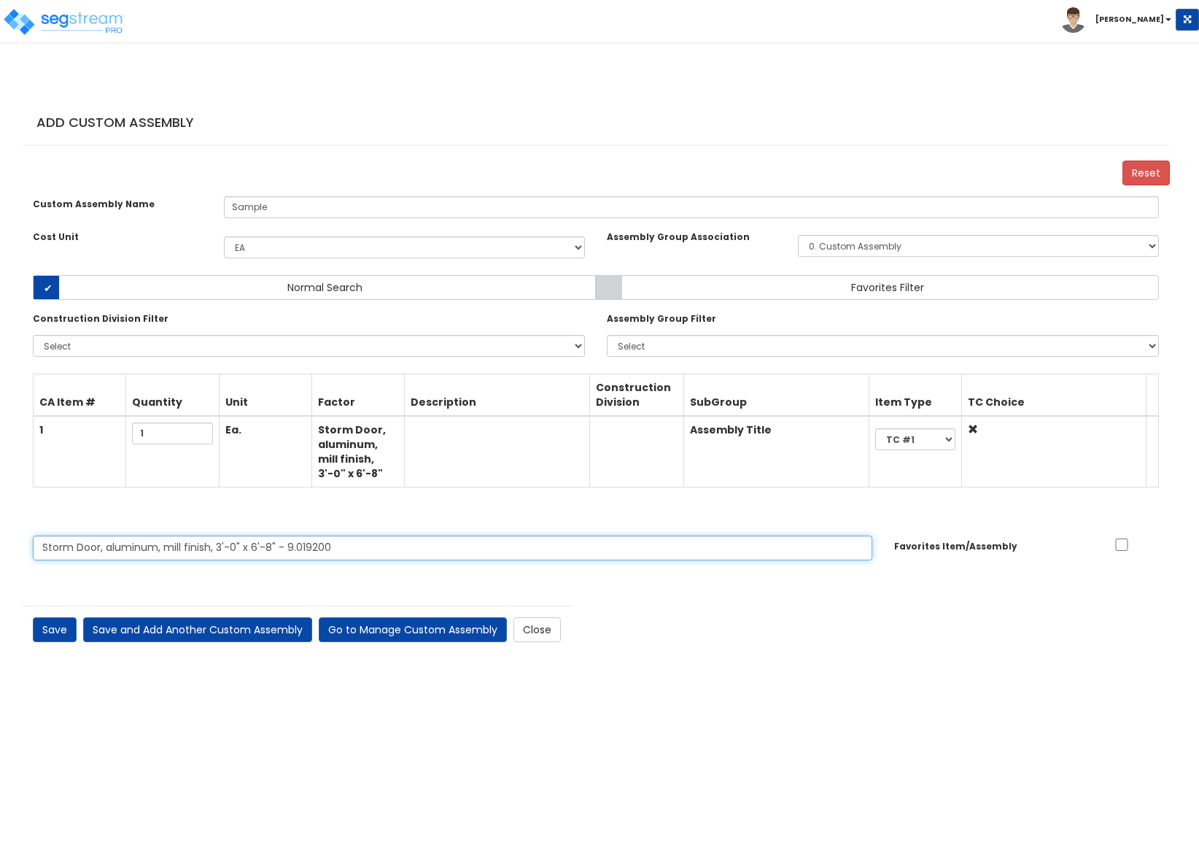
click at [176, 560] on input "Storm Door, aluminum, mill finish, 3'-0" x 6'-8" - 9.019200" at bounding box center [453, 547] width 840 height 25
drag, startPoint x: 357, startPoint y: 565, endPoint x: 74, endPoint y: 571, distance: 282.3
click at [74, 560] on input "Storm Door, aluminum, mill finish, 3'-0" x 6'-8" - 9.019200" at bounding box center [453, 547] width 840 height 25
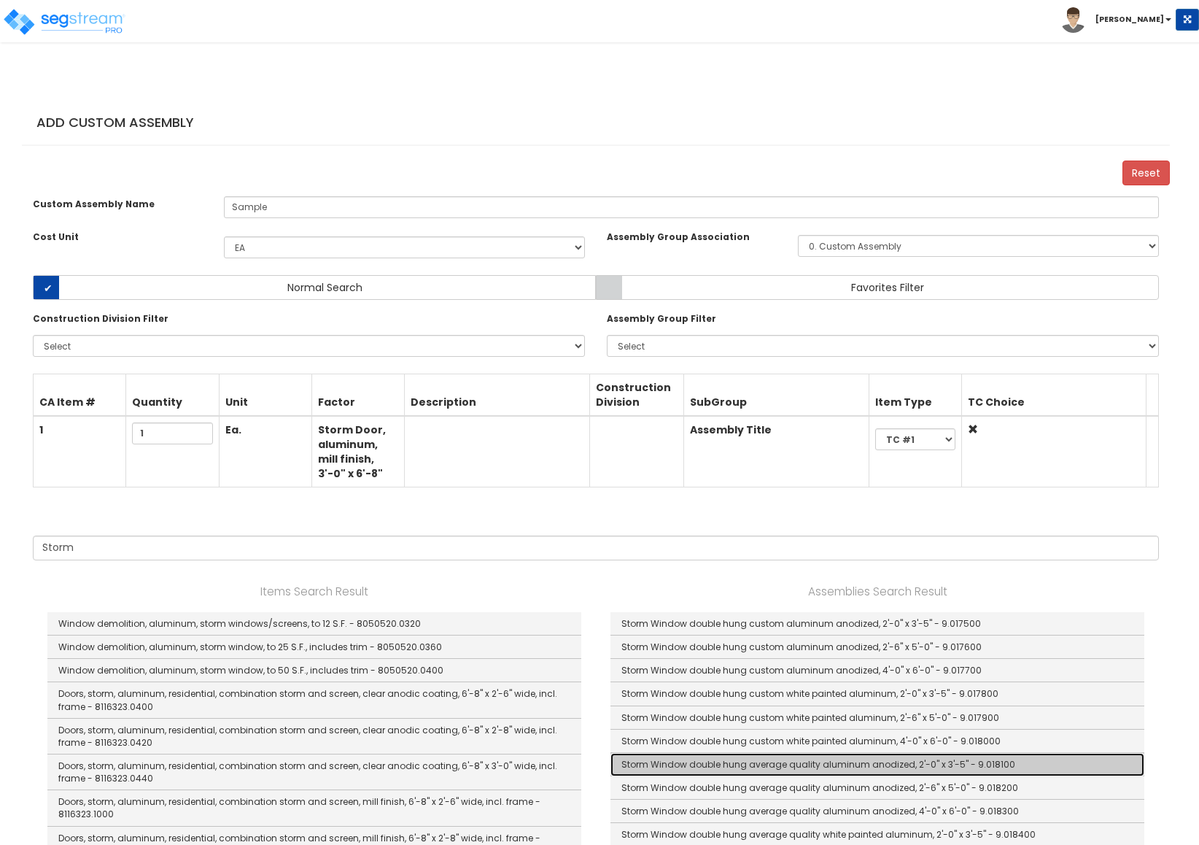
click at [768, 776] on link "Storm Window double hung average quality aluminum anodized, 2'-0" x 3'-5" - 9.0…" at bounding box center [877, 764] width 534 height 23
type input "Storm Window double hung average quality aluminum anodized, 2'-0" x 3'-5" - 9.0…"
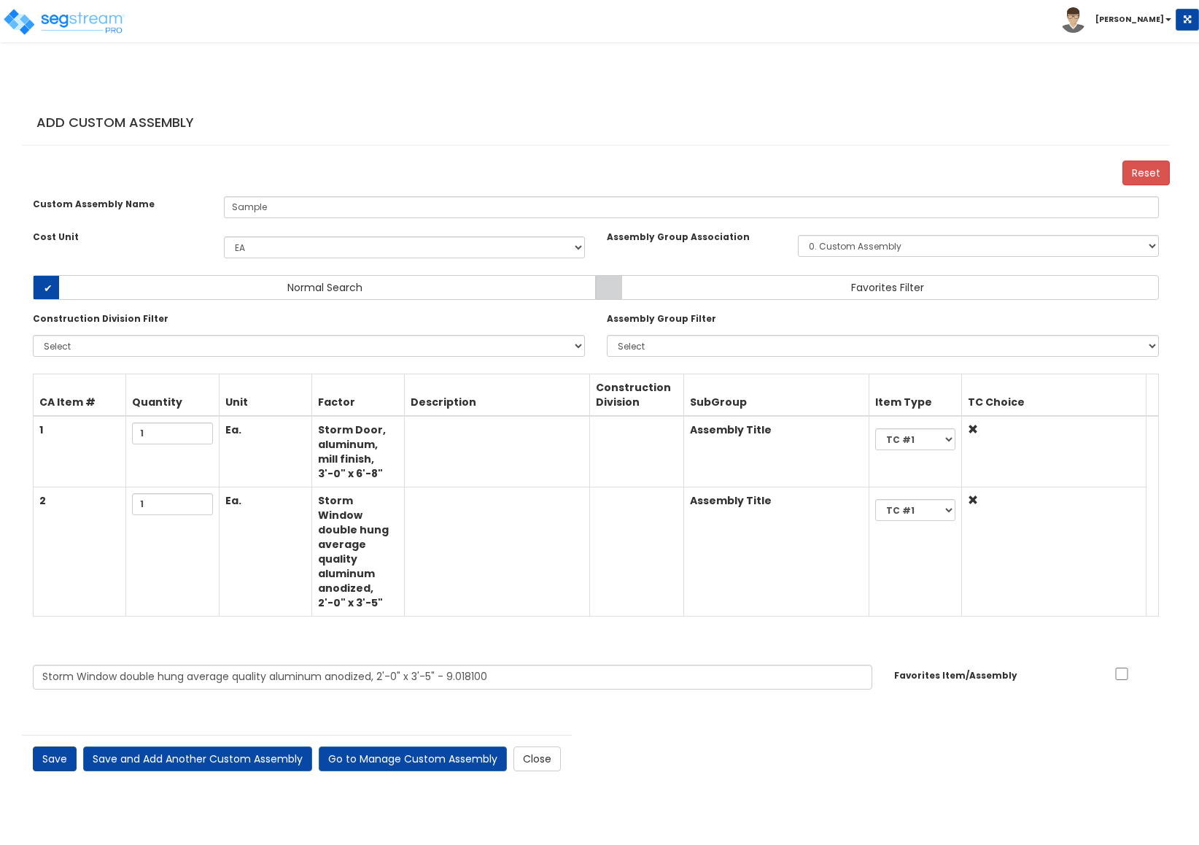
click at [49, 756] on link "Save" at bounding box center [55, 758] width 44 height 25
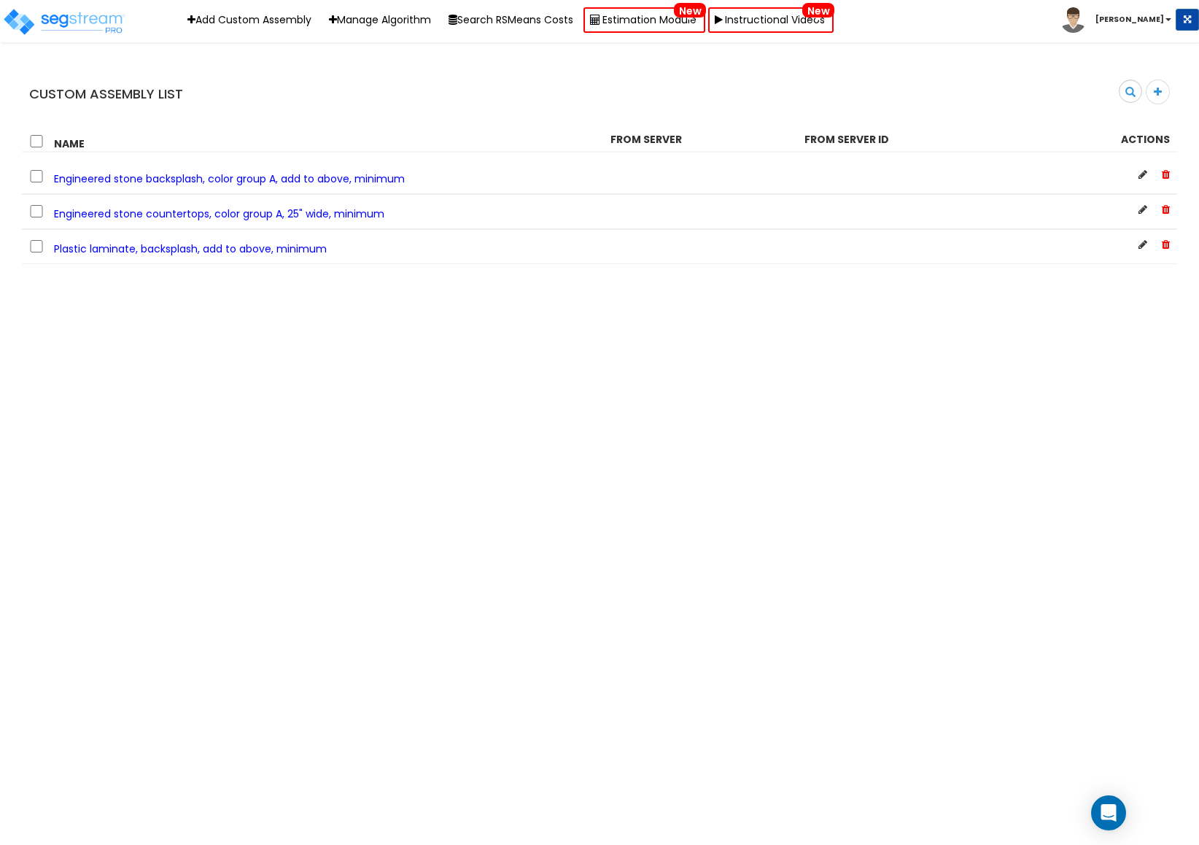
click at [523, 264] on html "Toggle navigation Add Custom Assembly Manage Algorithm Search RSMeans Costs Est…" at bounding box center [599, 132] width 1199 height 264
click at [115, 264] on html "Toggle navigation Add Custom Assembly Manage Algorithm Search RSMeans Costs Est…" at bounding box center [599, 132] width 1199 height 264
